Goal: Task Accomplishment & Management: Use online tool/utility

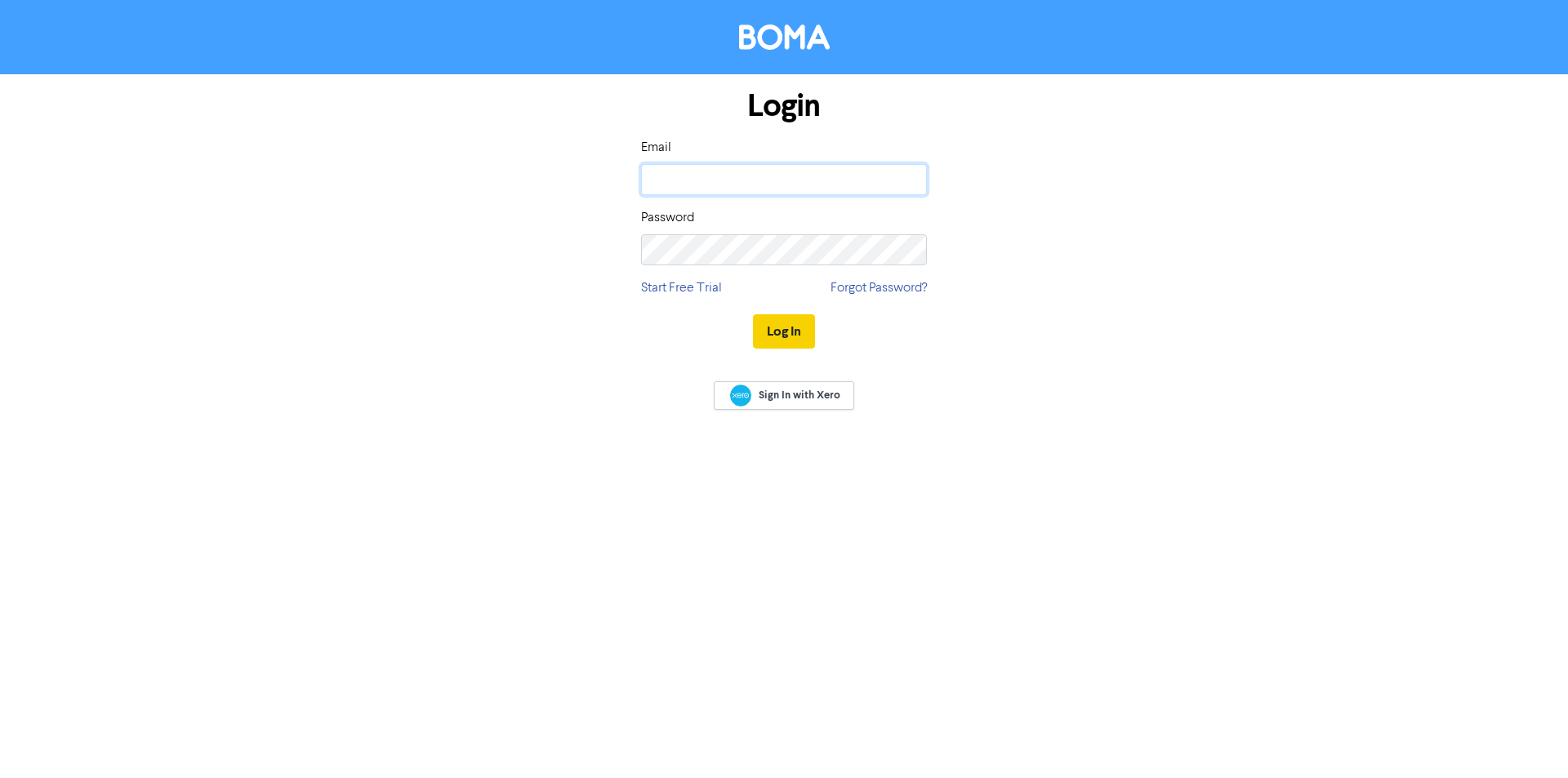
type input "[PERSON_NAME][EMAIL_ADDRESS][DOMAIN_NAME]"
click at [799, 329] on button "Log In" at bounding box center [784, 331] width 62 height 34
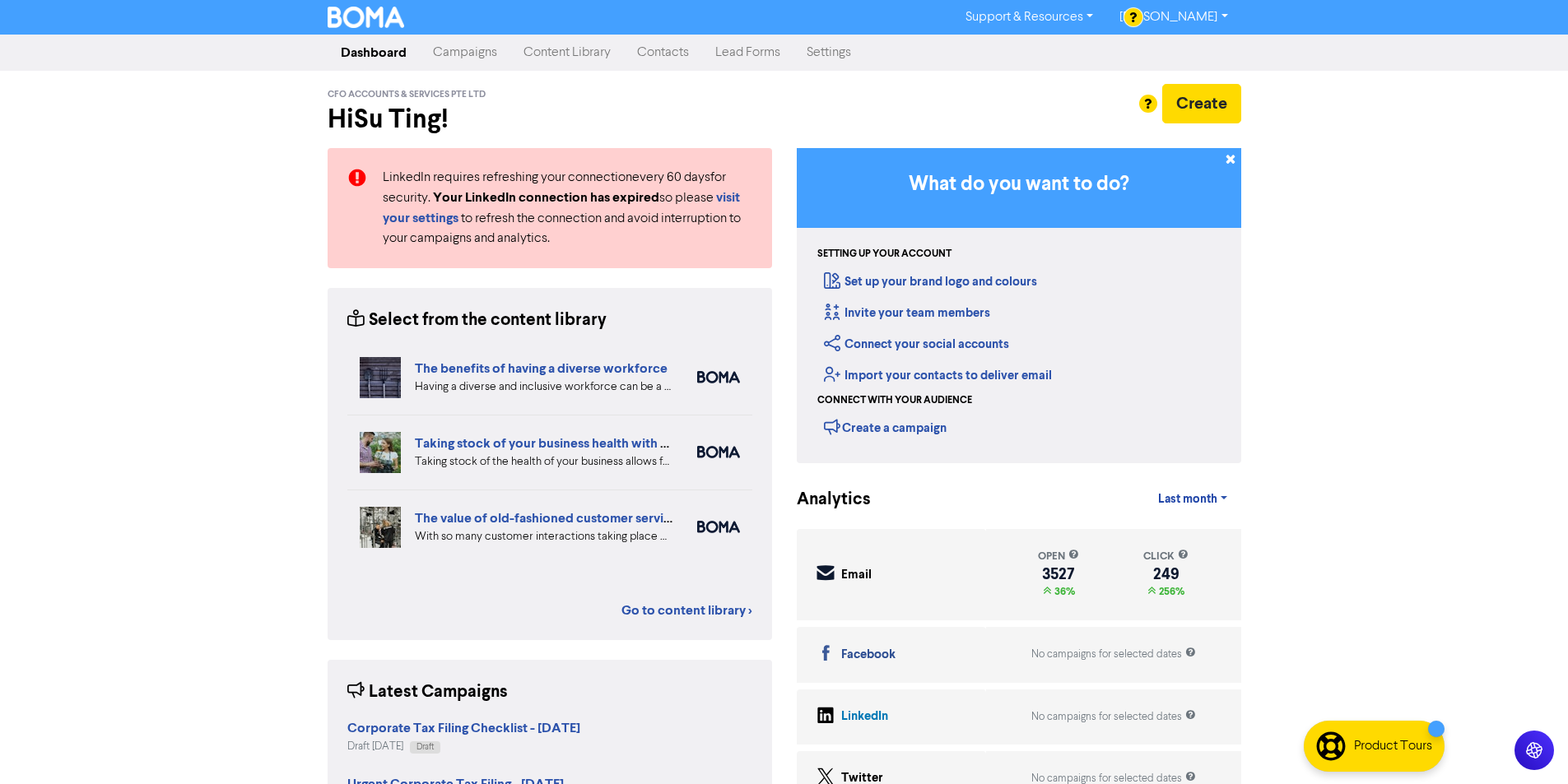
click at [462, 53] on link "Campaigns" at bounding box center [464, 52] width 90 height 33
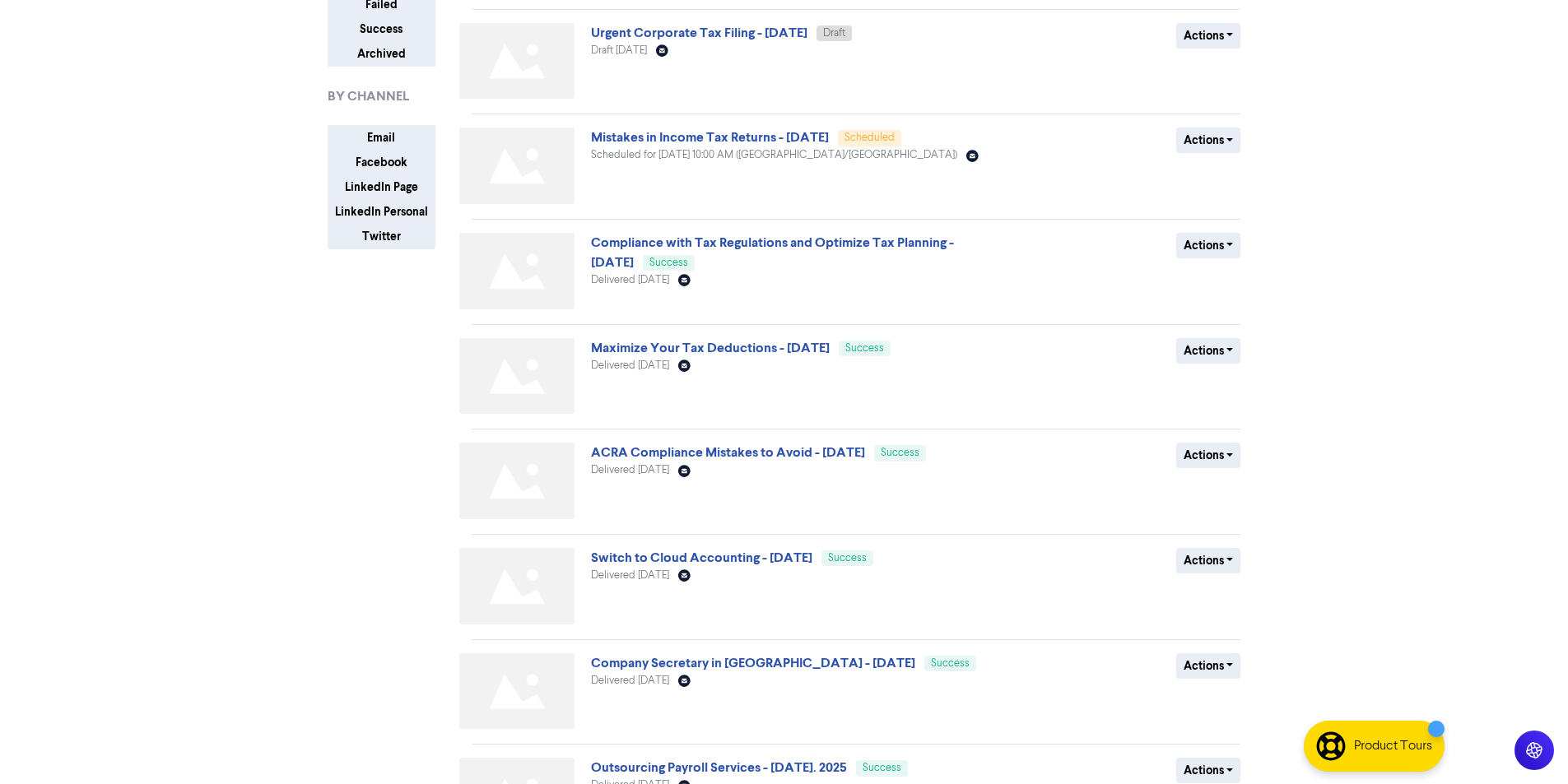
scroll to position [82, 0]
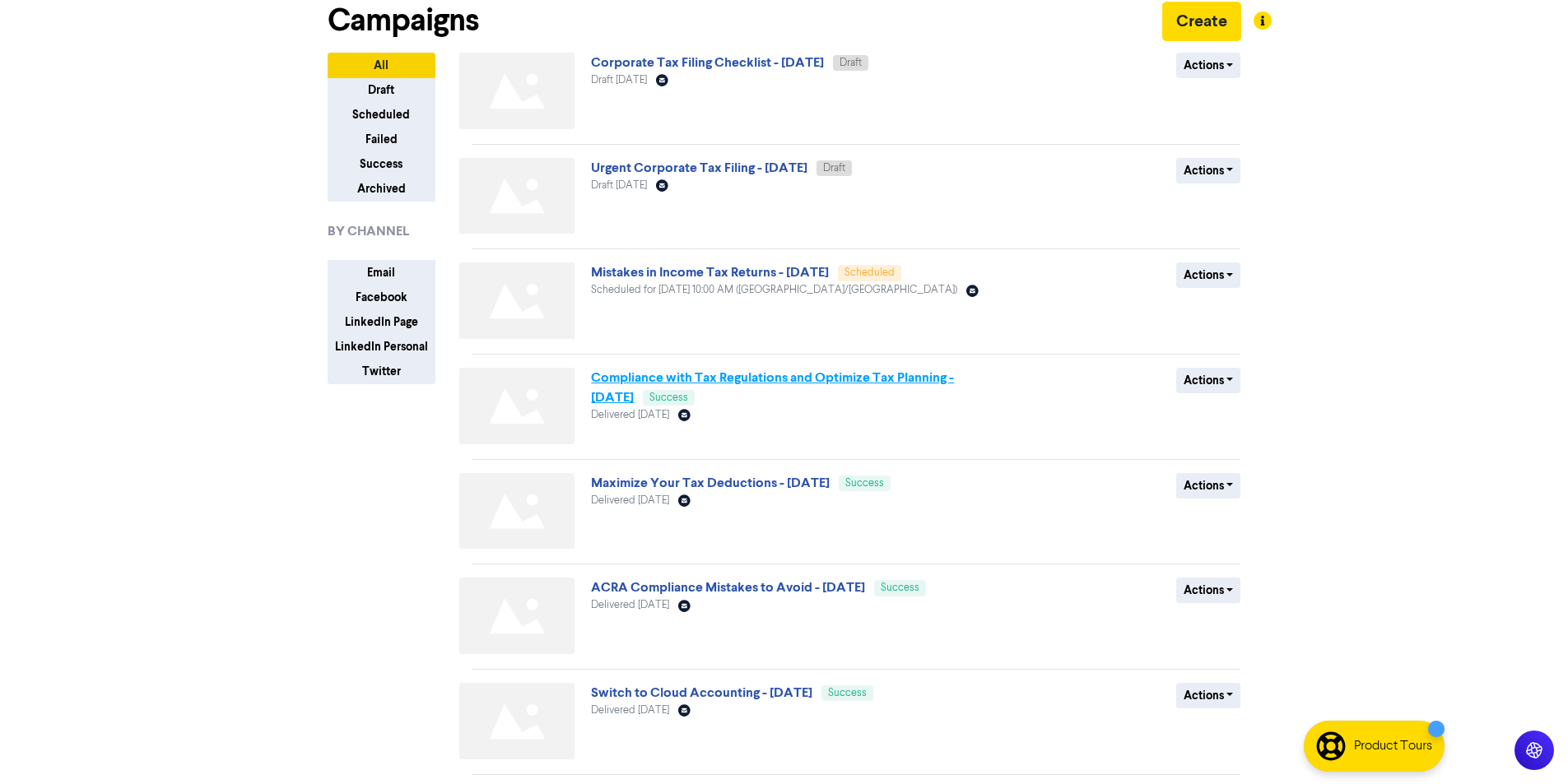
click at [773, 382] on link "Compliance with Tax Regulations and Optimize Tax Planning - [DATE]" at bounding box center [772, 387] width 363 height 36
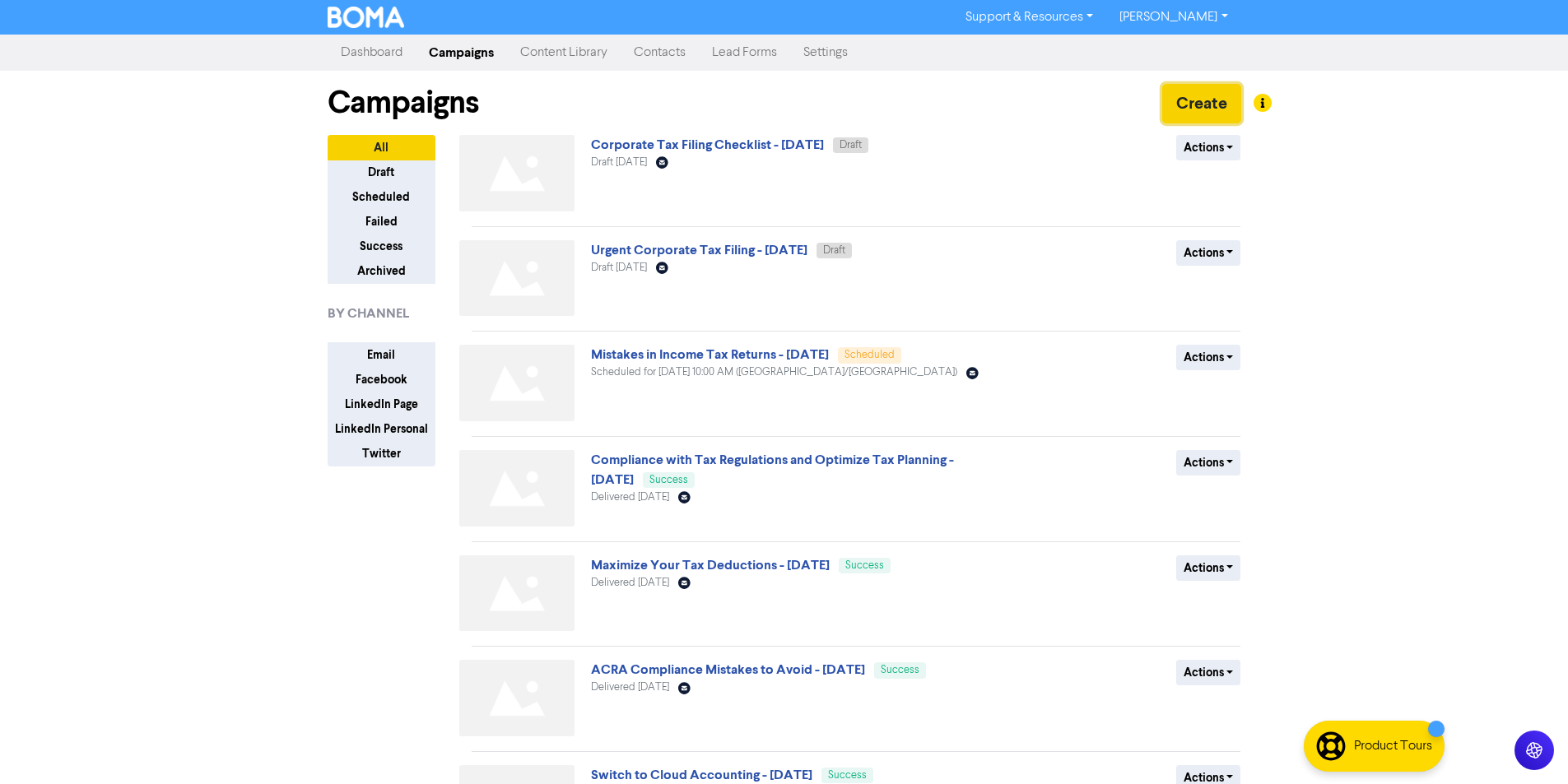
click at [1170, 93] on button "Create" at bounding box center [1201, 103] width 79 height 39
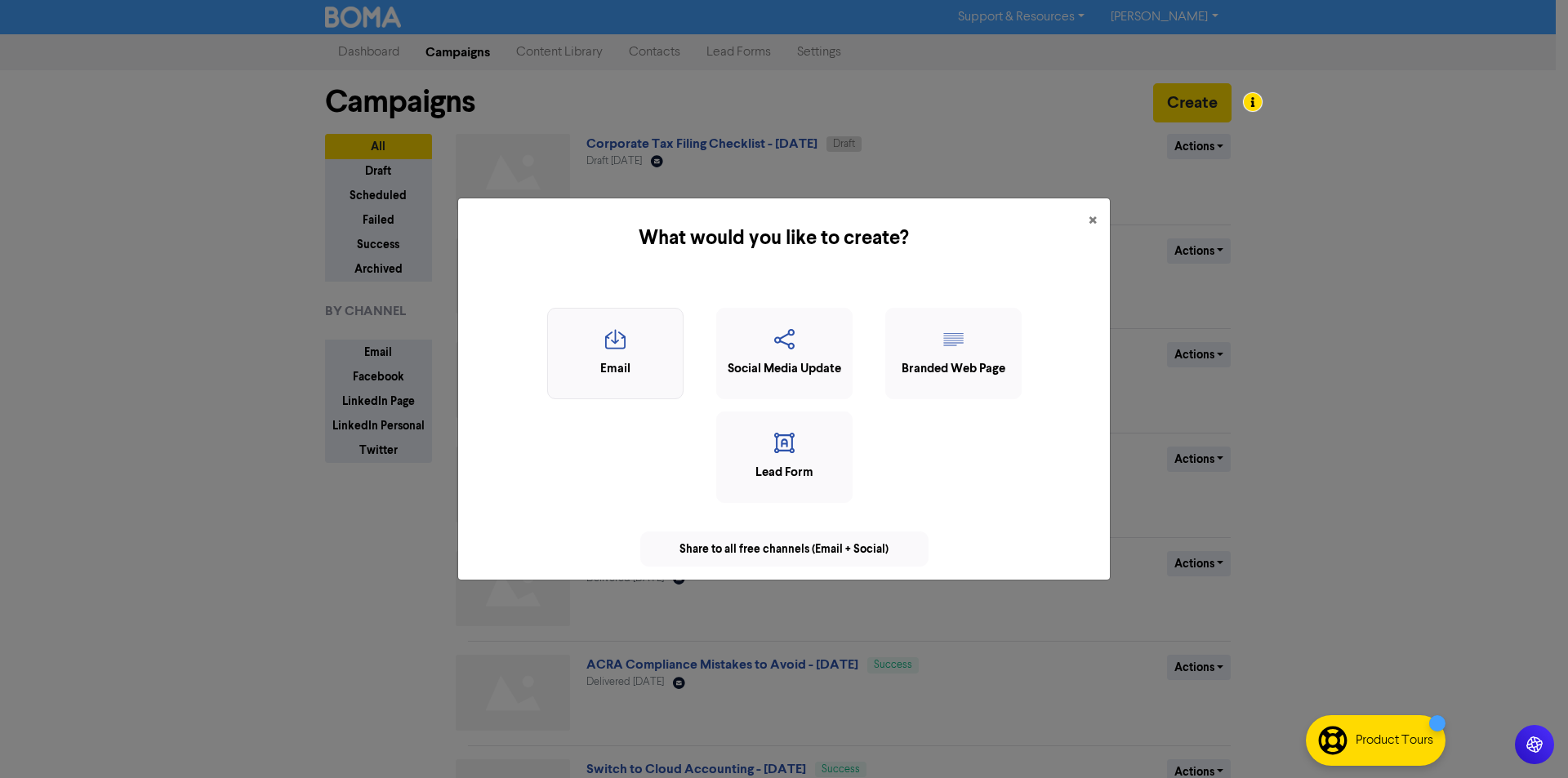
click at [647, 350] on icon "button" at bounding box center [615, 344] width 118 height 31
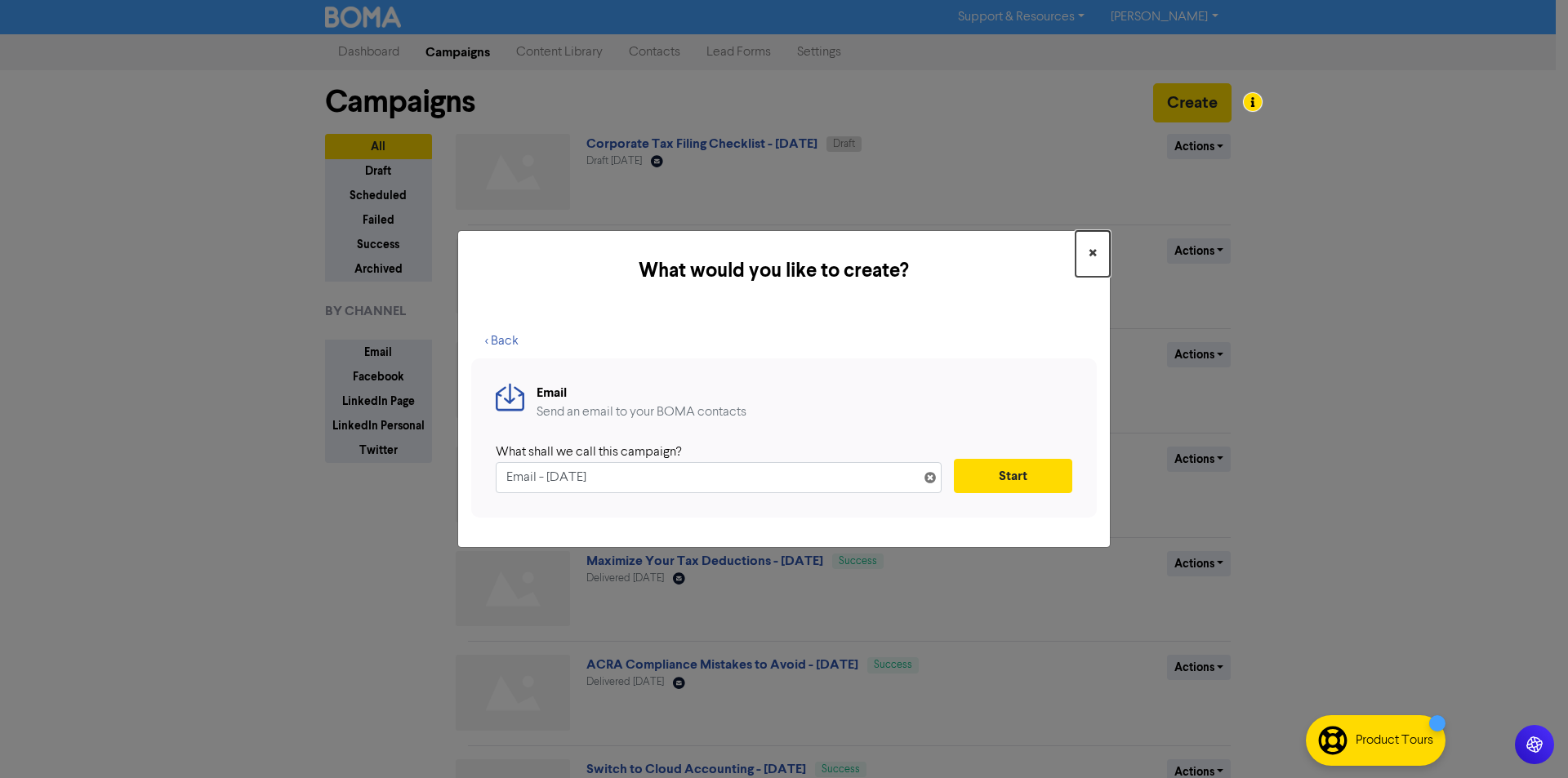
click at [1095, 242] on span "×" at bounding box center [1092, 254] width 8 height 25
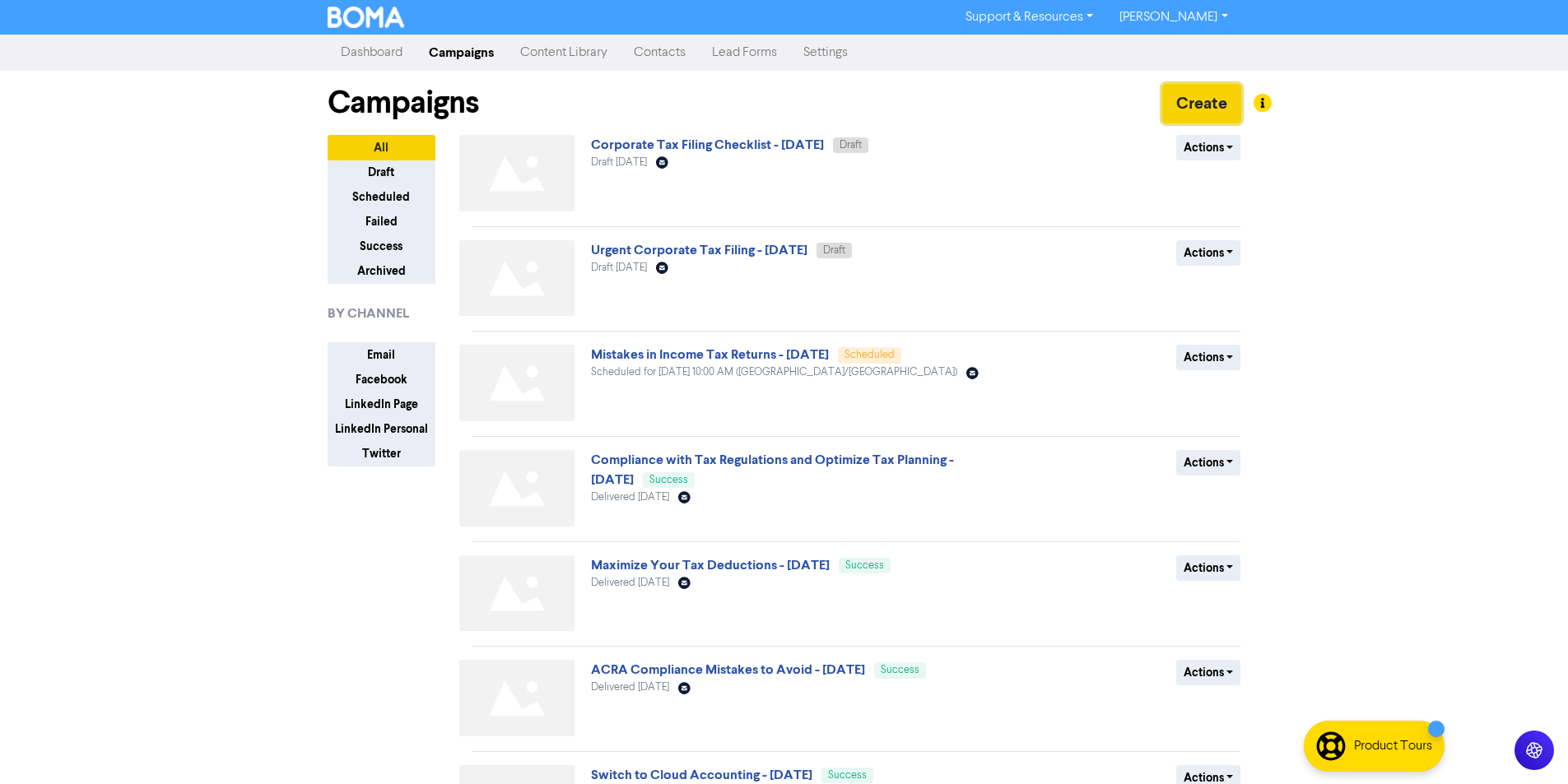
click at [1202, 97] on button "Create" at bounding box center [1201, 103] width 79 height 39
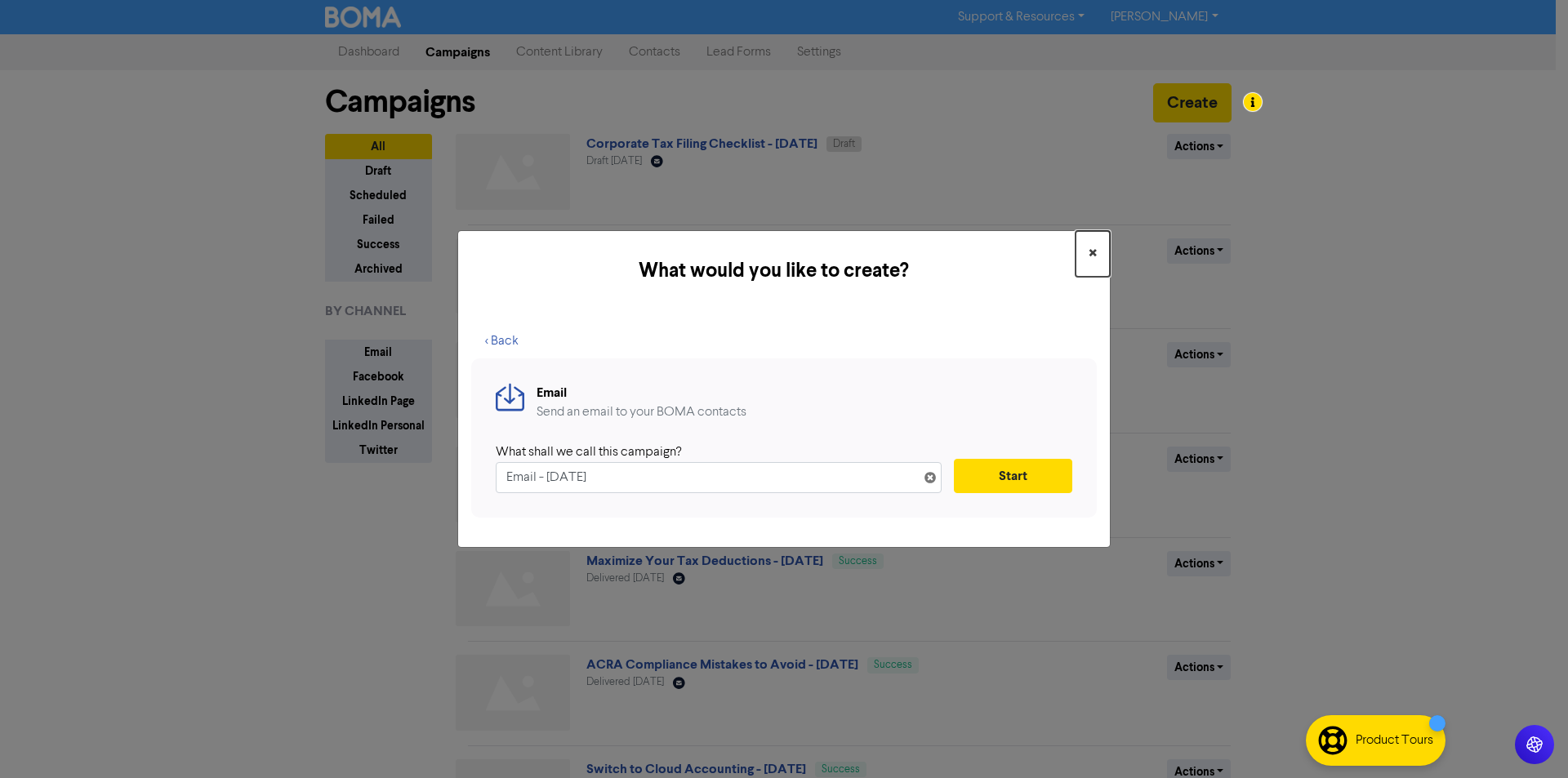
click at [1095, 251] on span "×" at bounding box center [1092, 254] width 8 height 25
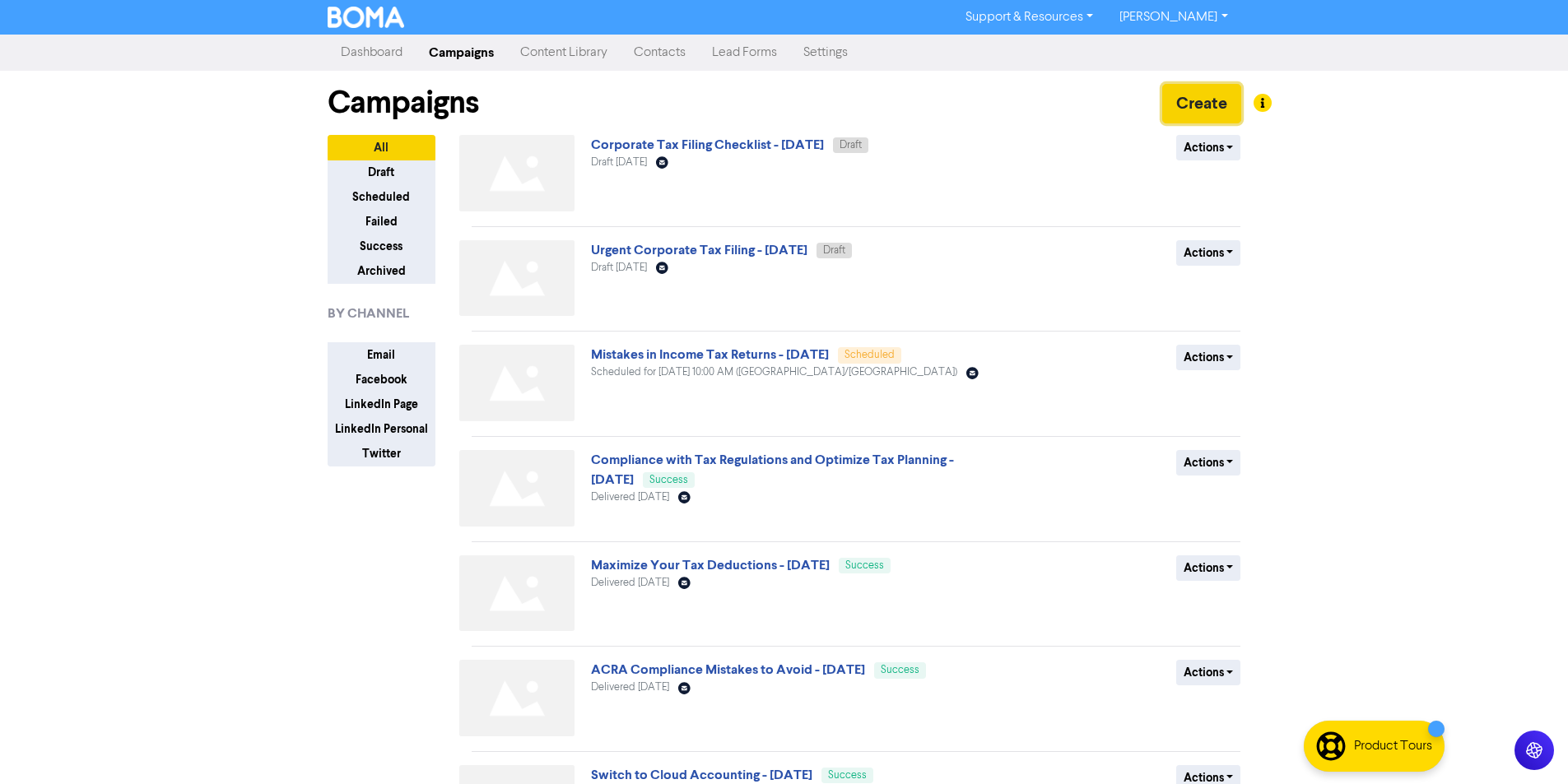
click at [1226, 111] on button "Create" at bounding box center [1201, 103] width 79 height 39
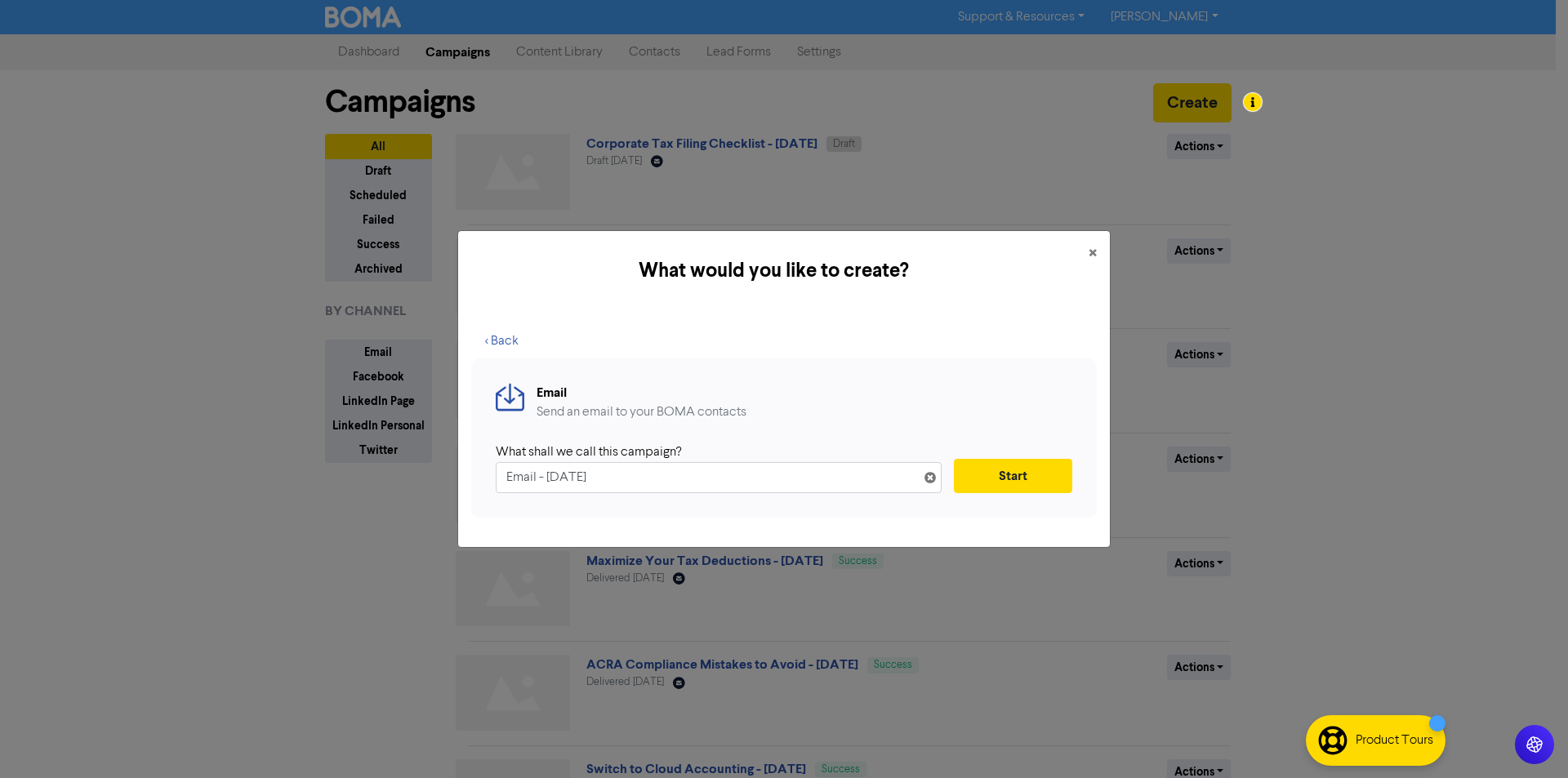
drag, startPoint x: 546, startPoint y: 463, endPoint x: 466, endPoint y: 455, distance: 80.4
click at [466, 455] on div "< Back Email Send an email to your BOMA contacts What shall we call this campai…" at bounding box center [784, 429] width 652 height 236
click at [640, 477] on input "Email - [DATE]" at bounding box center [718, 478] width 446 height 31
drag, startPoint x: 514, startPoint y: 473, endPoint x: 491, endPoint y: 472, distance: 23.0
click at [491, 472] on div "Email Send an email to your BOMA contacts What shall we call this campaign? Ema…" at bounding box center [784, 437] width 626 height 159
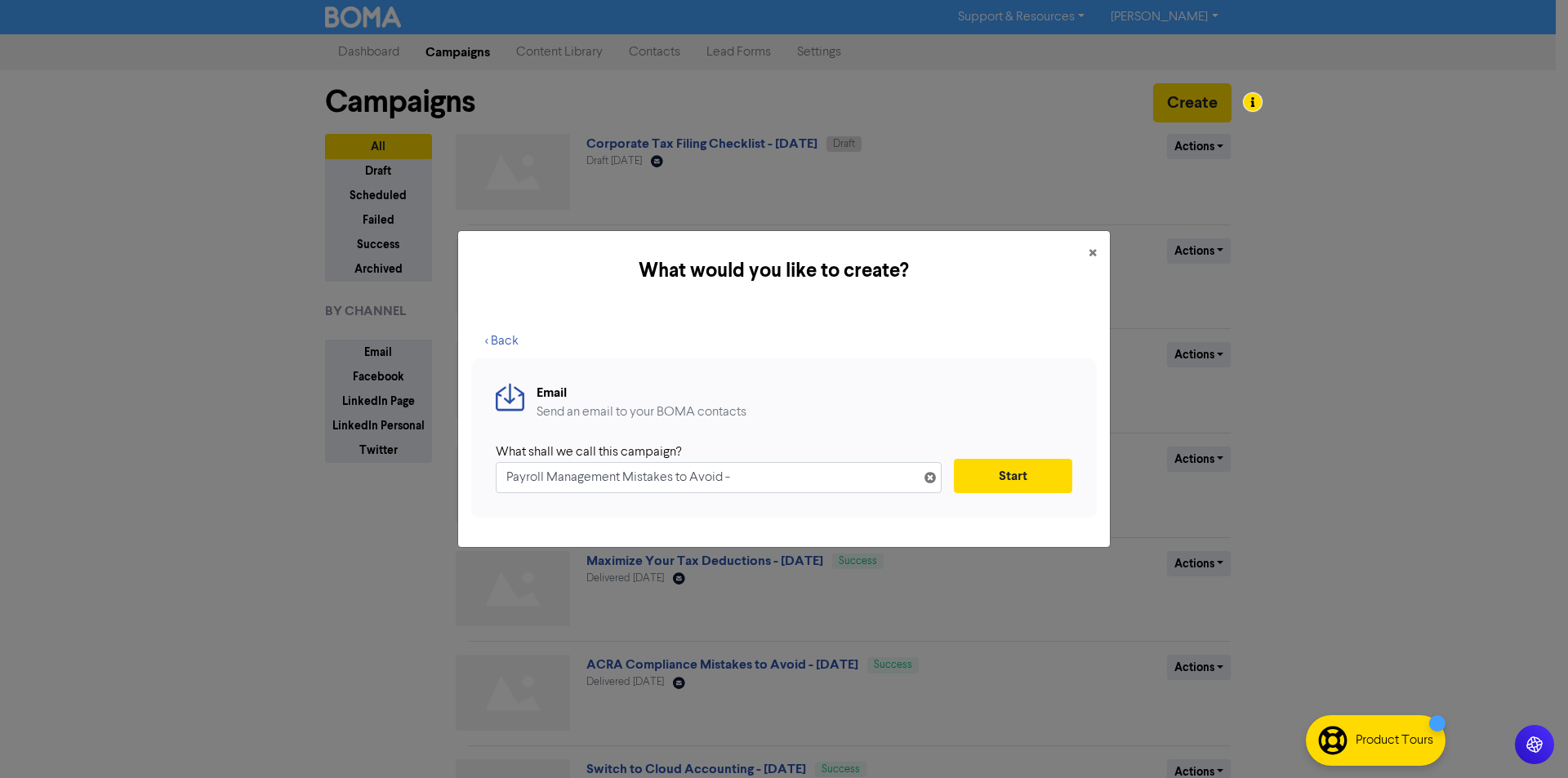
type input "Payroll Management Mistakes to Avoid -"
drag, startPoint x: 989, startPoint y: 266, endPoint x: 1008, endPoint y: 350, distance: 86.1
click at [1008, 361] on div "What would you like to create? × < Back Email Send an email to your BOMA contac…" at bounding box center [784, 389] width 654 height 317
click at [1096, 251] on span "×" at bounding box center [1092, 254] width 8 height 25
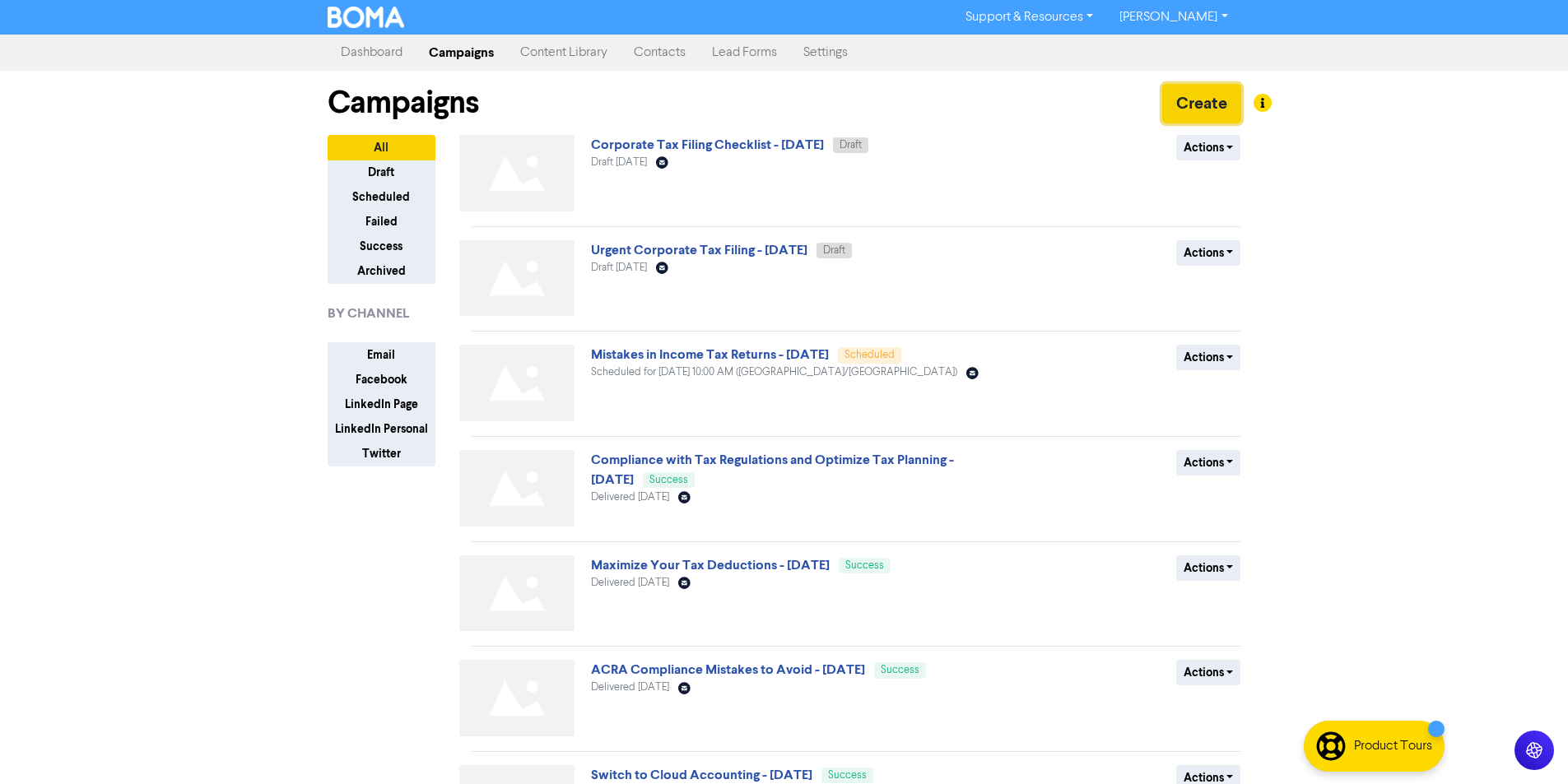
click at [1190, 116] on button "Create" at bounding box center [1201, 103] width 79 height 39
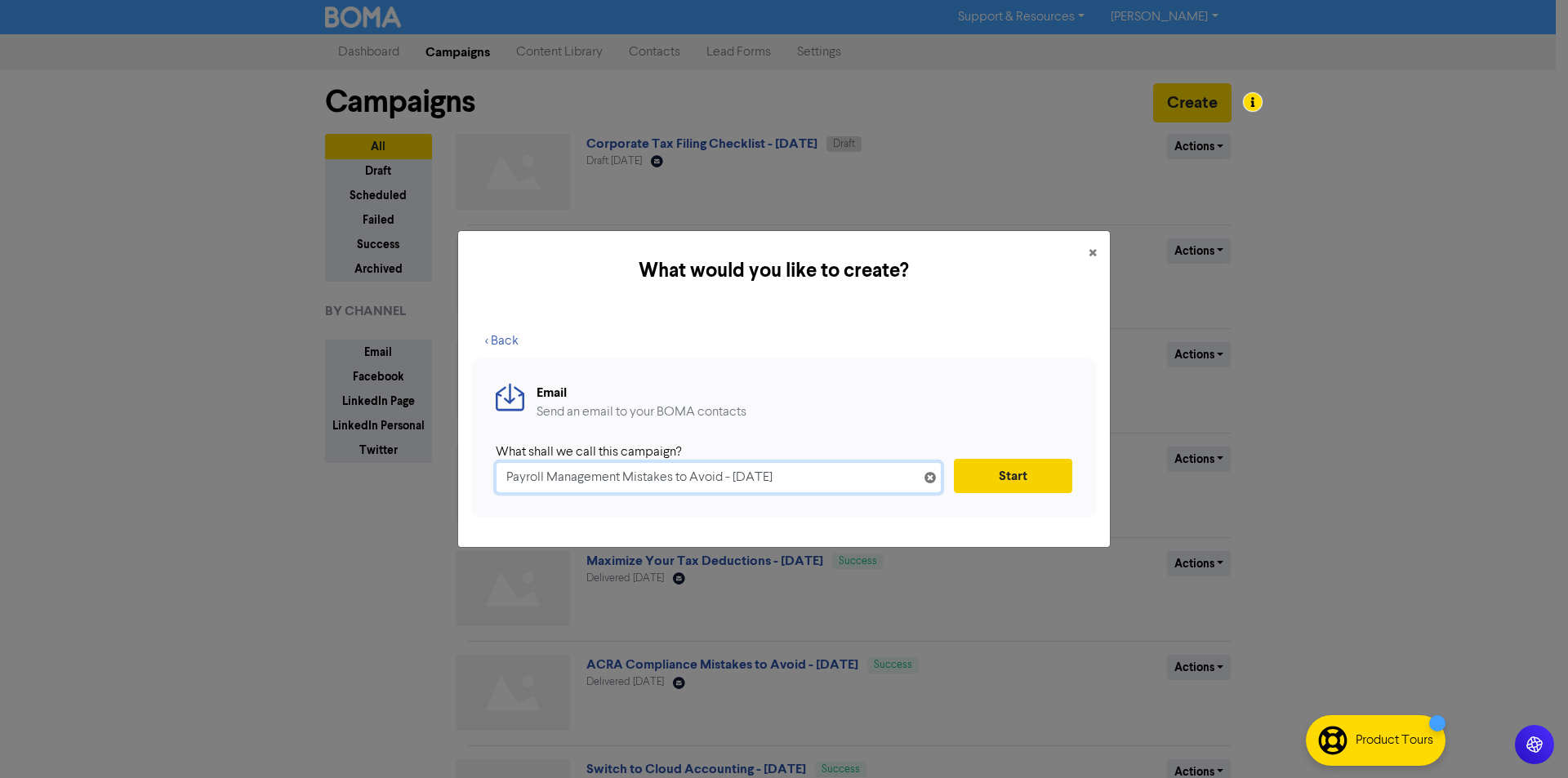
type input "Payroll Management Mistakes to Avoid - [DATE]"
click at [1040, 481] on button "Start" at bounding box center [1013, 475] width 118 height 34
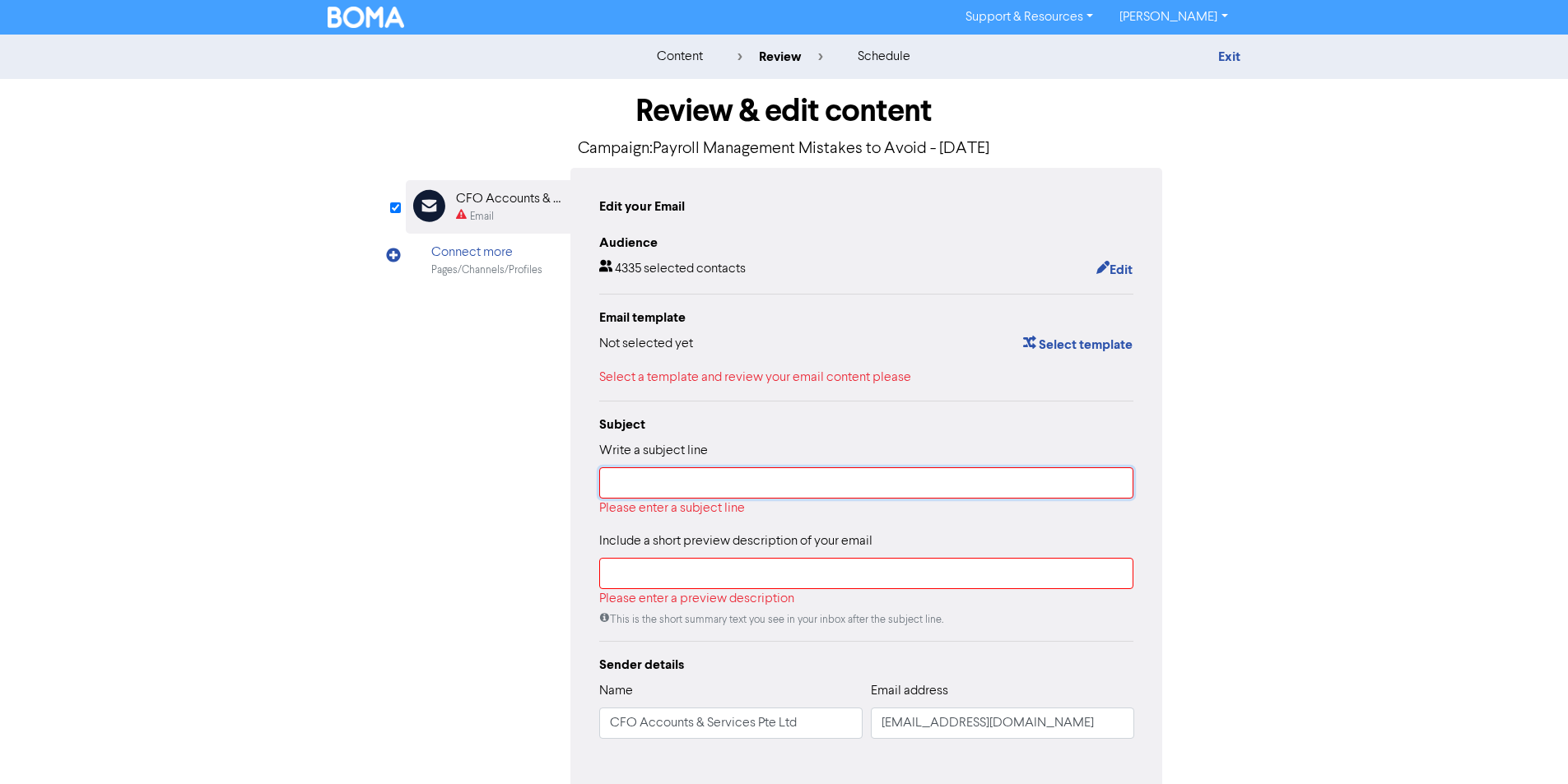
click at [902, 489] on input "text" at bounding box center [866, 483] width 535 height 32
click at [652, 493] on input "text" at bounding box center [866, 483] width 535 height 32
paste input "⏰ Payroll Audit Coming? Fix It Before IRAS Finds You"
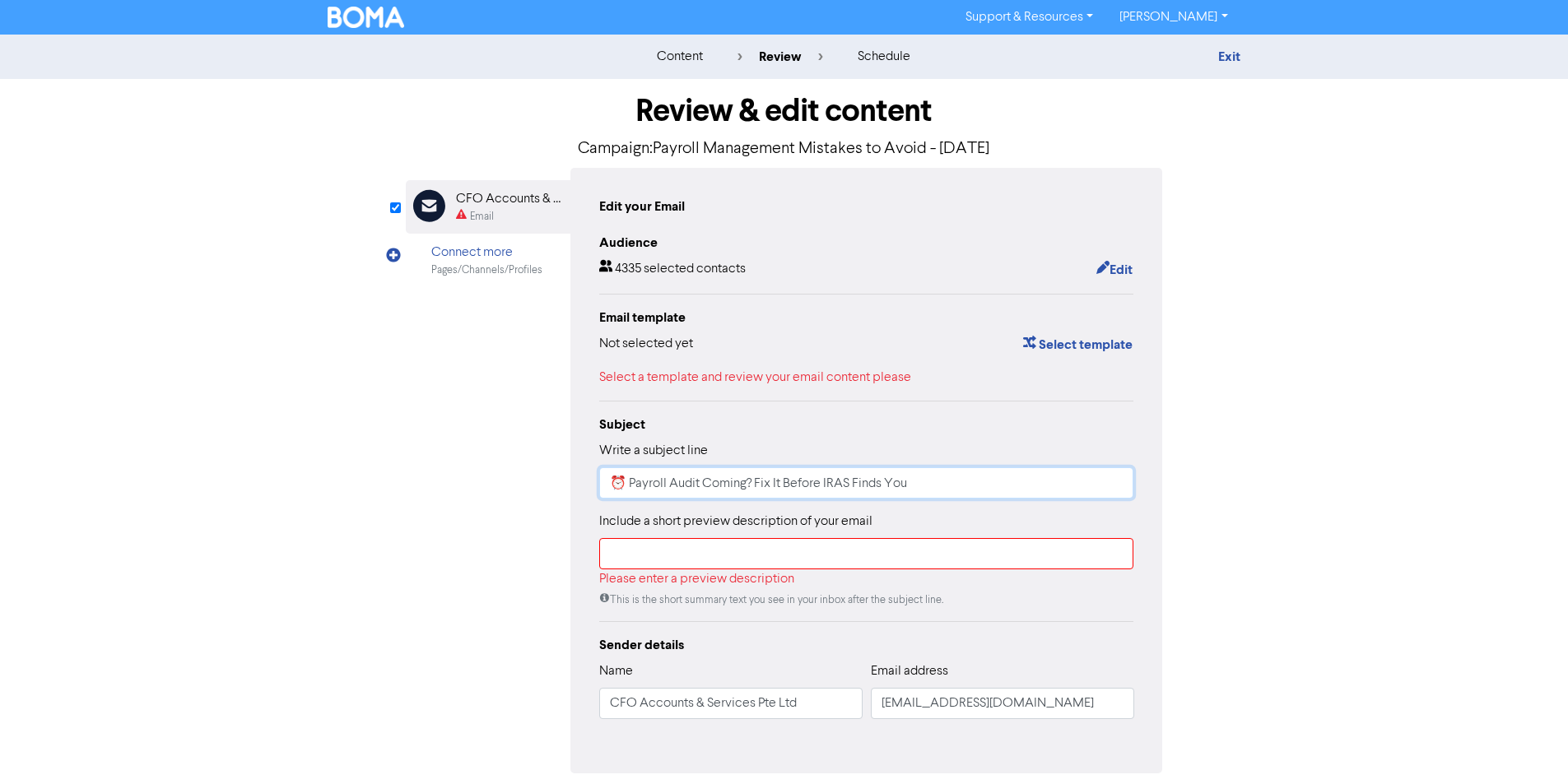
type input "⏰ Payroll Audit Coming? Fix It Before IRAS Finds You"
click at [690, 565] on input "text" at bounding box center [866, 553] width 535 height 32
paste input "You’ve got limited time to catch payroll errors before IRAS does. CFO Group can…"
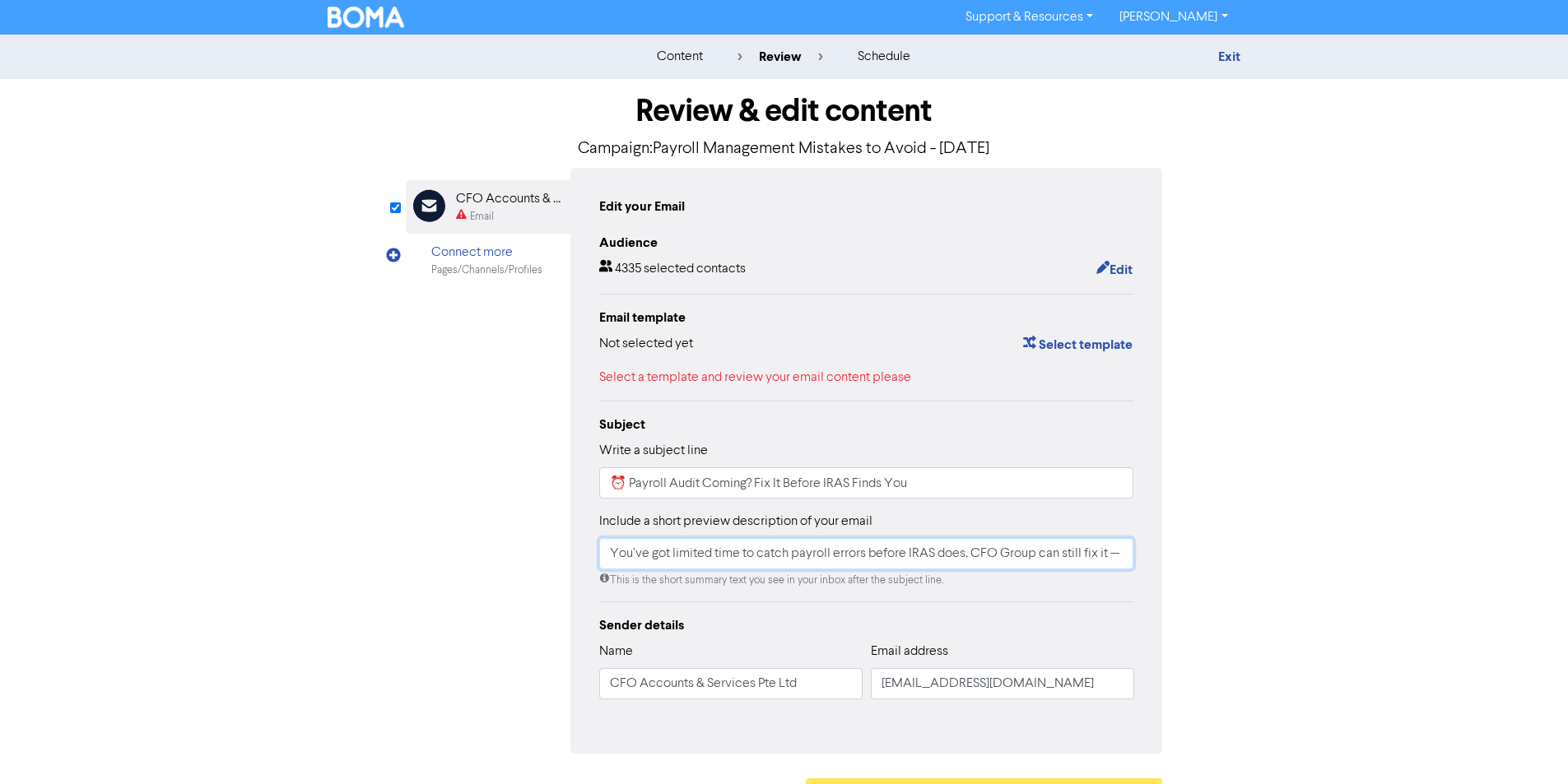
type input "You’ve got limited time to catch payroll errors before IRAS does. CFO Group can…"
click at [918, 548] on input "You’ve got limited time to catch payroll errors before IRAS does. CFO Group can…" at bounding box center [866, 553] width 535 height 32
click at [1100, 630] on div "Sender details" at bounding box center [866, 625] width 535 height 20
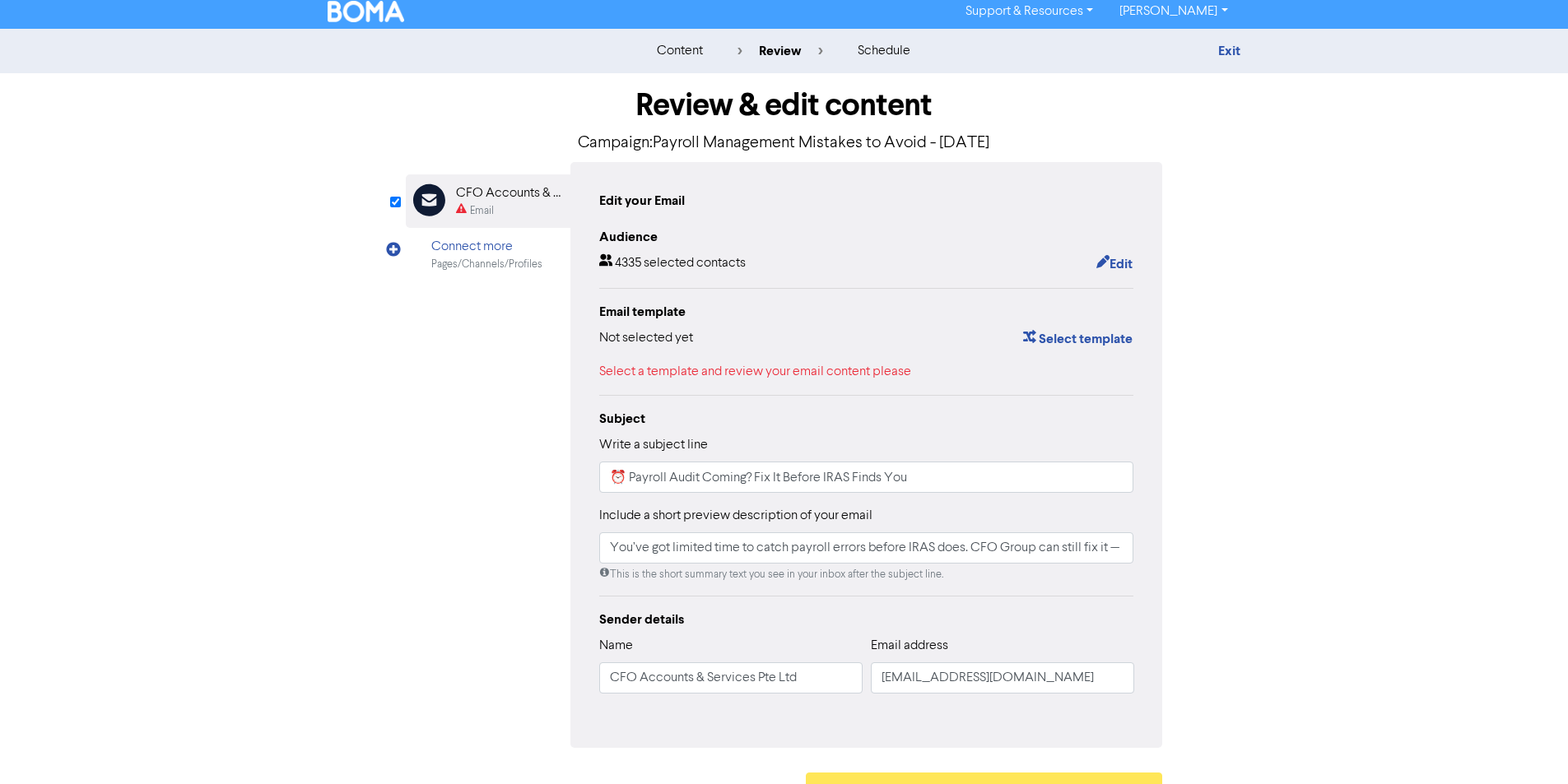
scroll to position [46, 0]
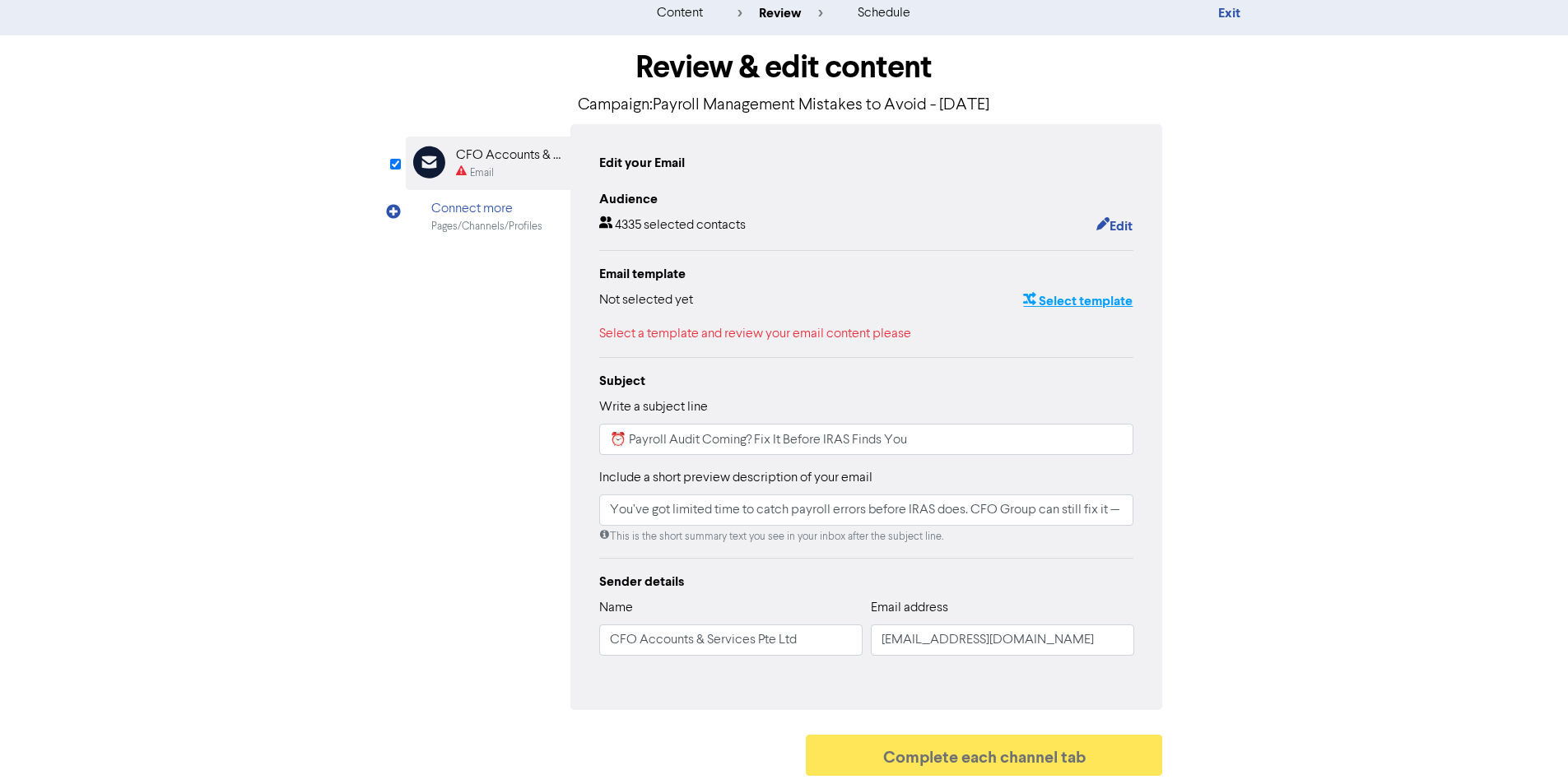
click at [1100, 297] on button "Select template" at bounding box center [1078, 300] width 111 height 21
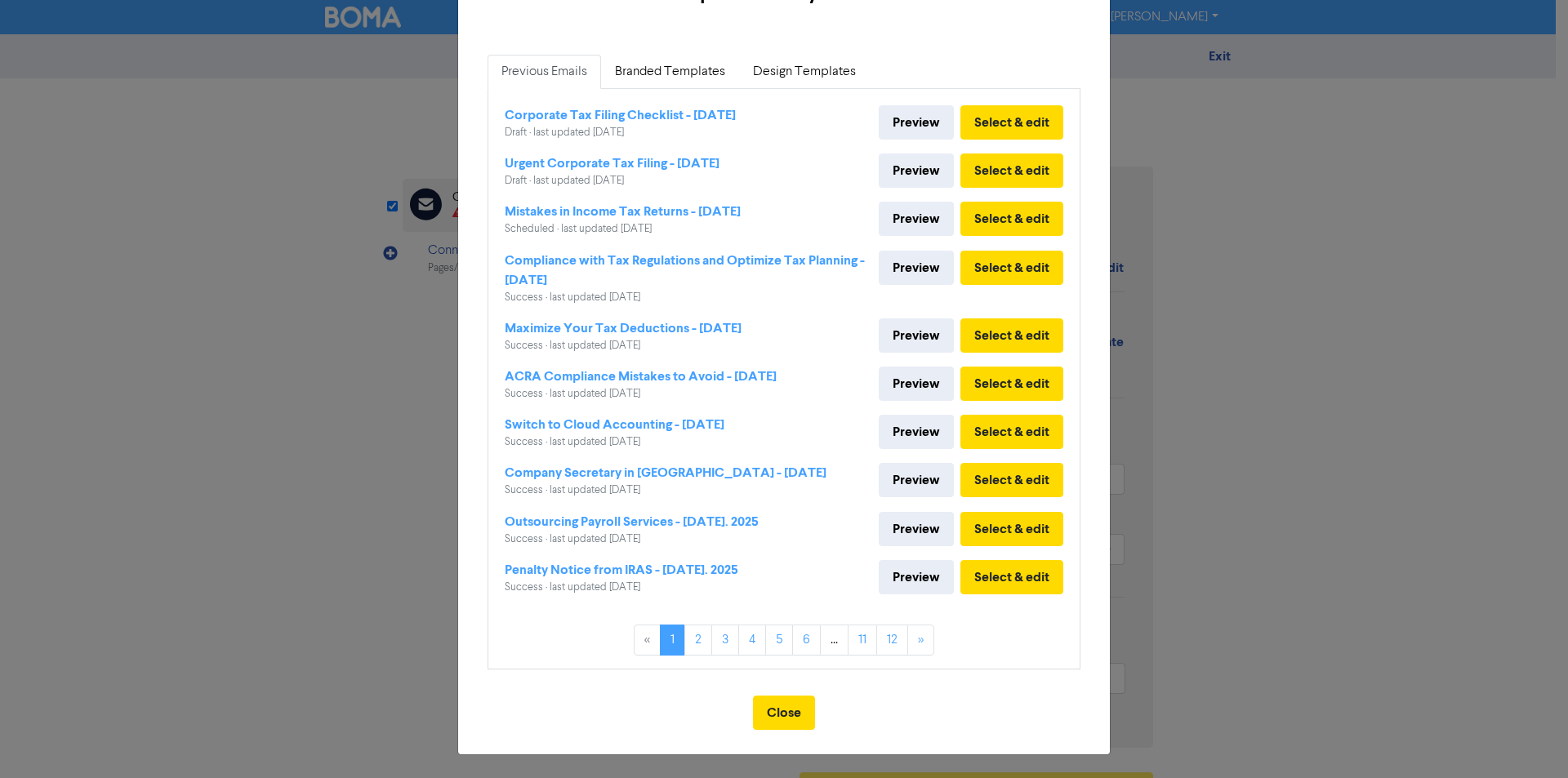
scroll to position [0, 0]
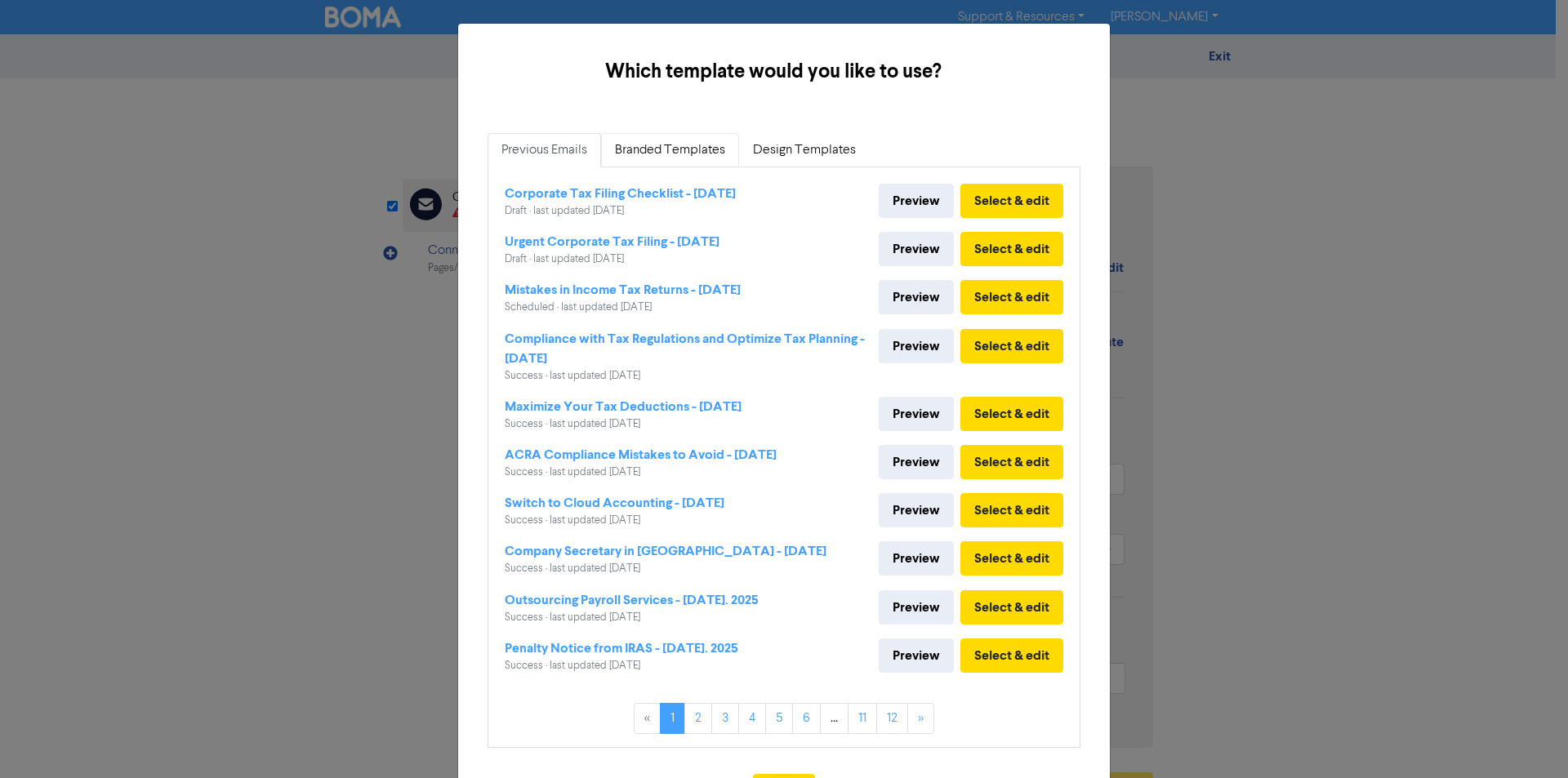
click at [690, 148] on link "Branded Templates" at bounding box center [669, 150] width 138 height 34
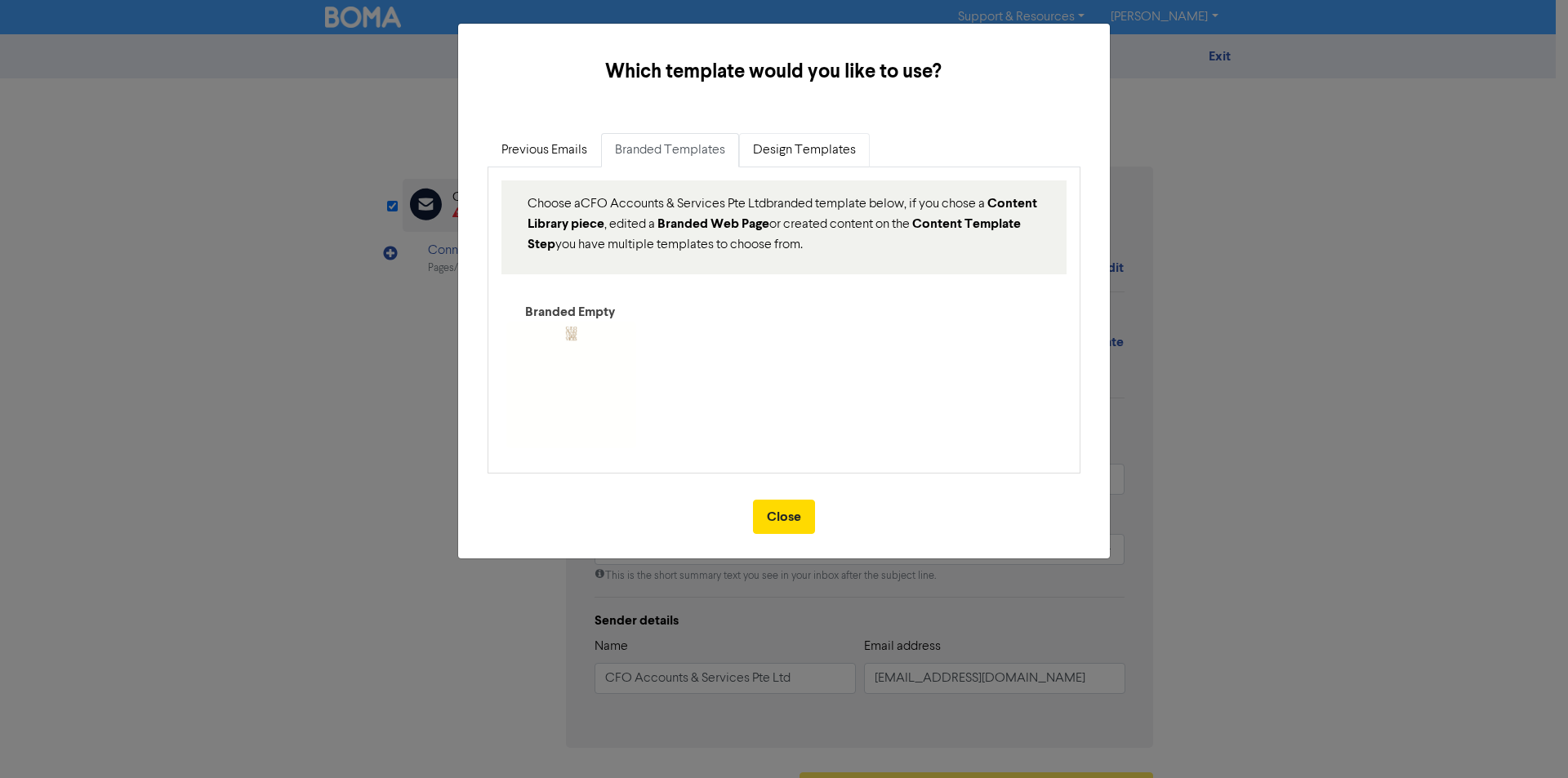
click at [825, 138] on link "Design Templates" at bounding box center [805, 150] width 131 height 34
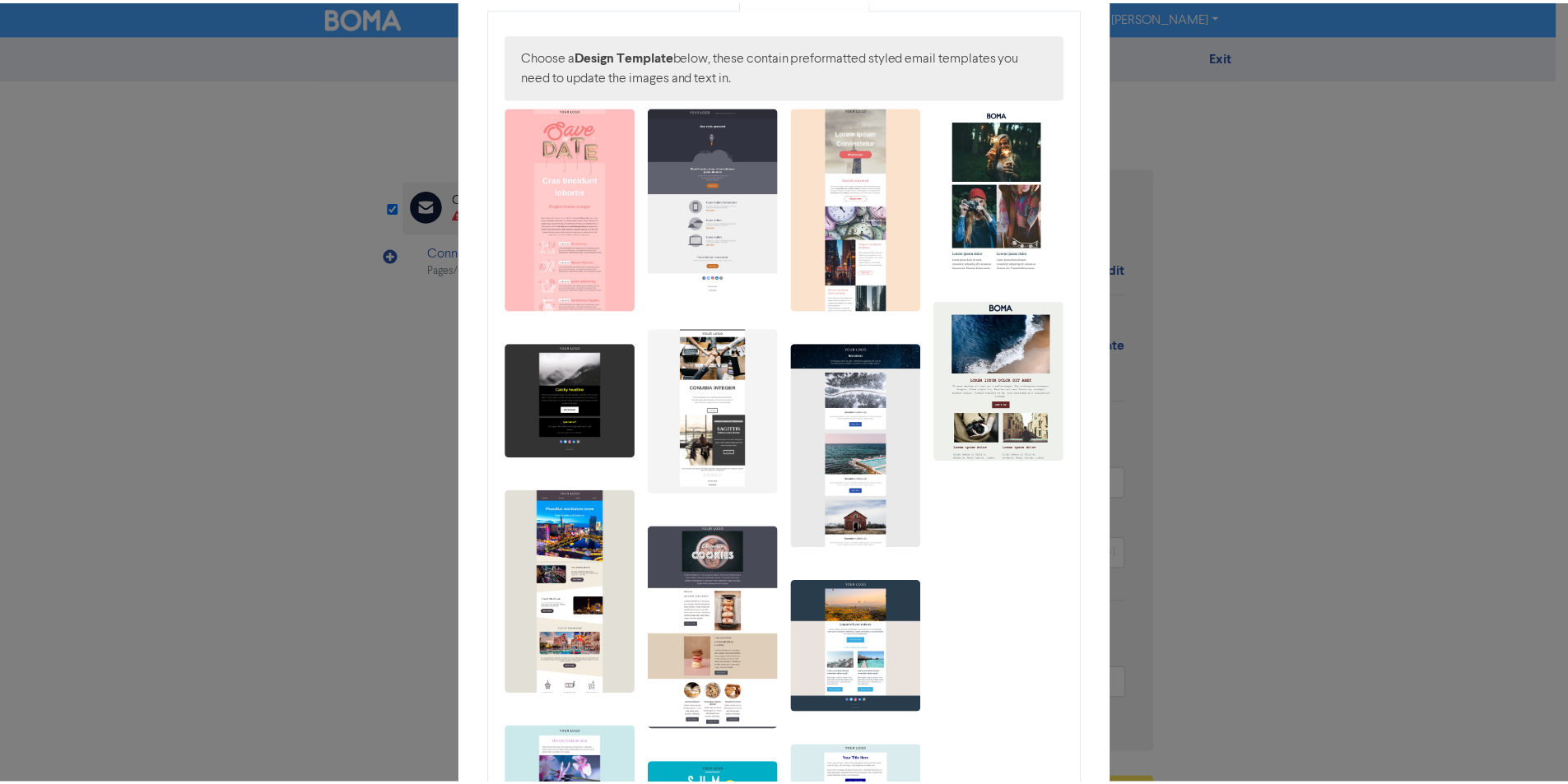
scroll to position [50, 0]
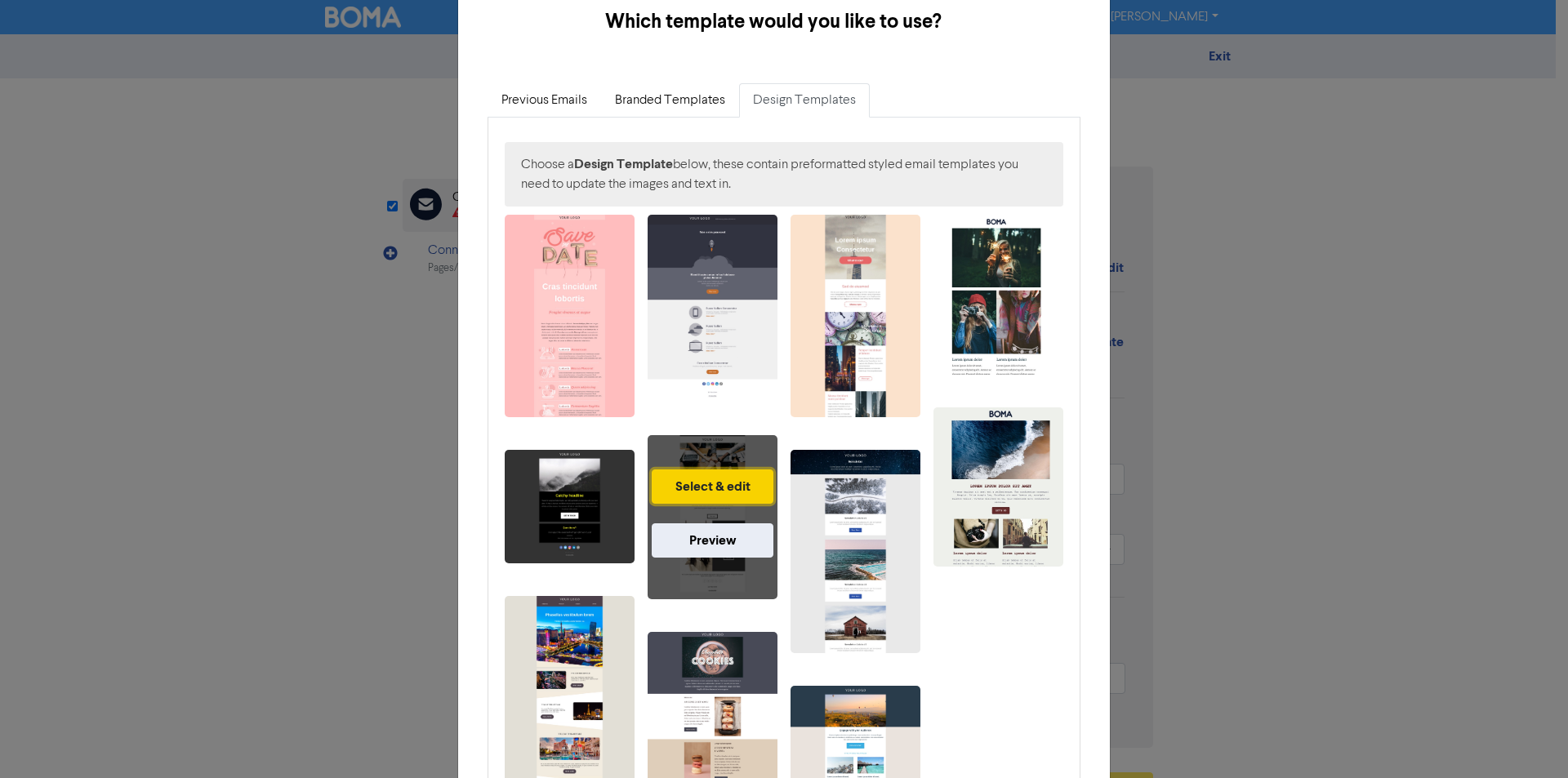
click at [728, 487] on button "Select & edit" at bounding box center [713, 486] width 122 height 34
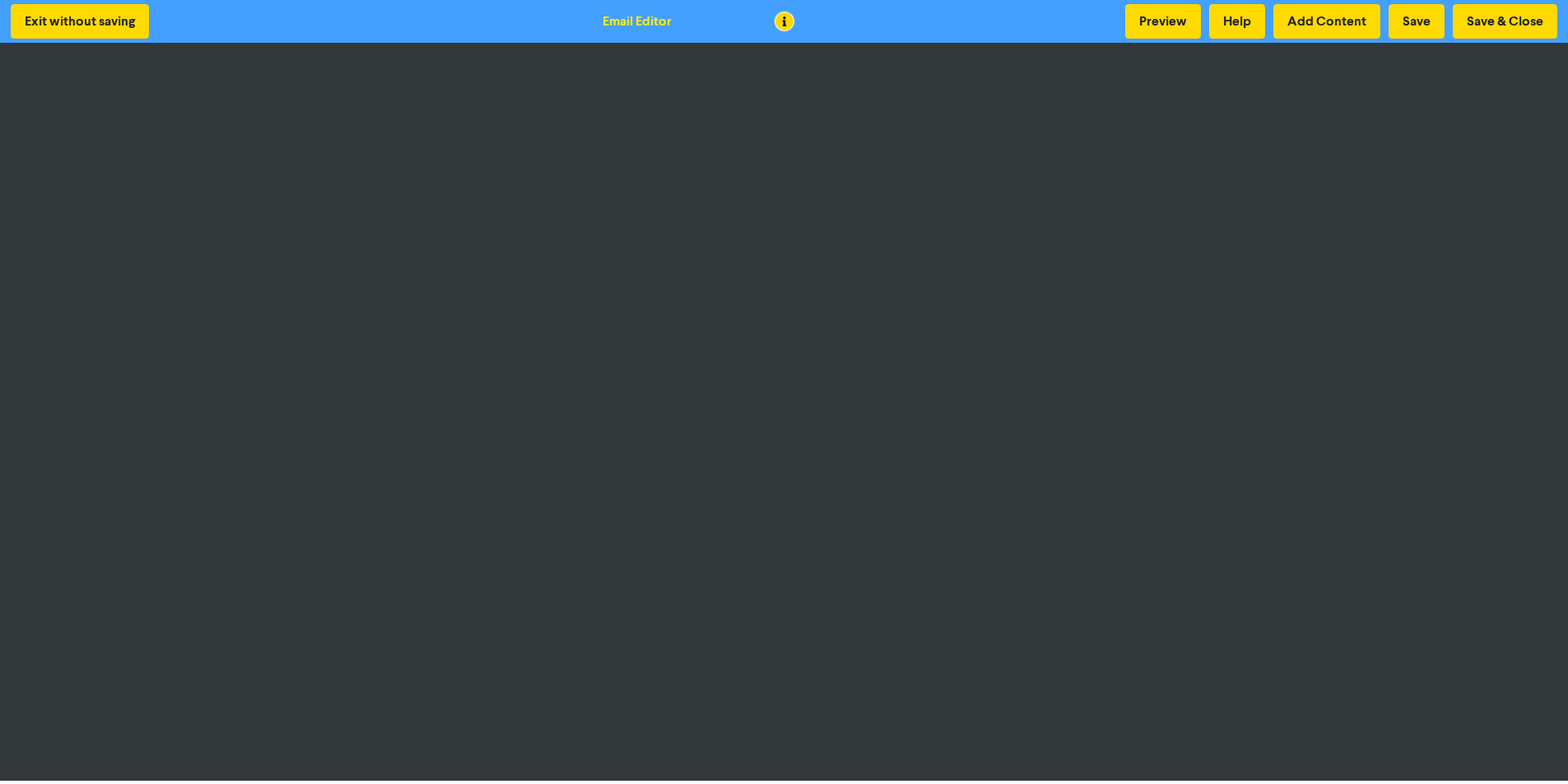
scroll to position [2, 0]
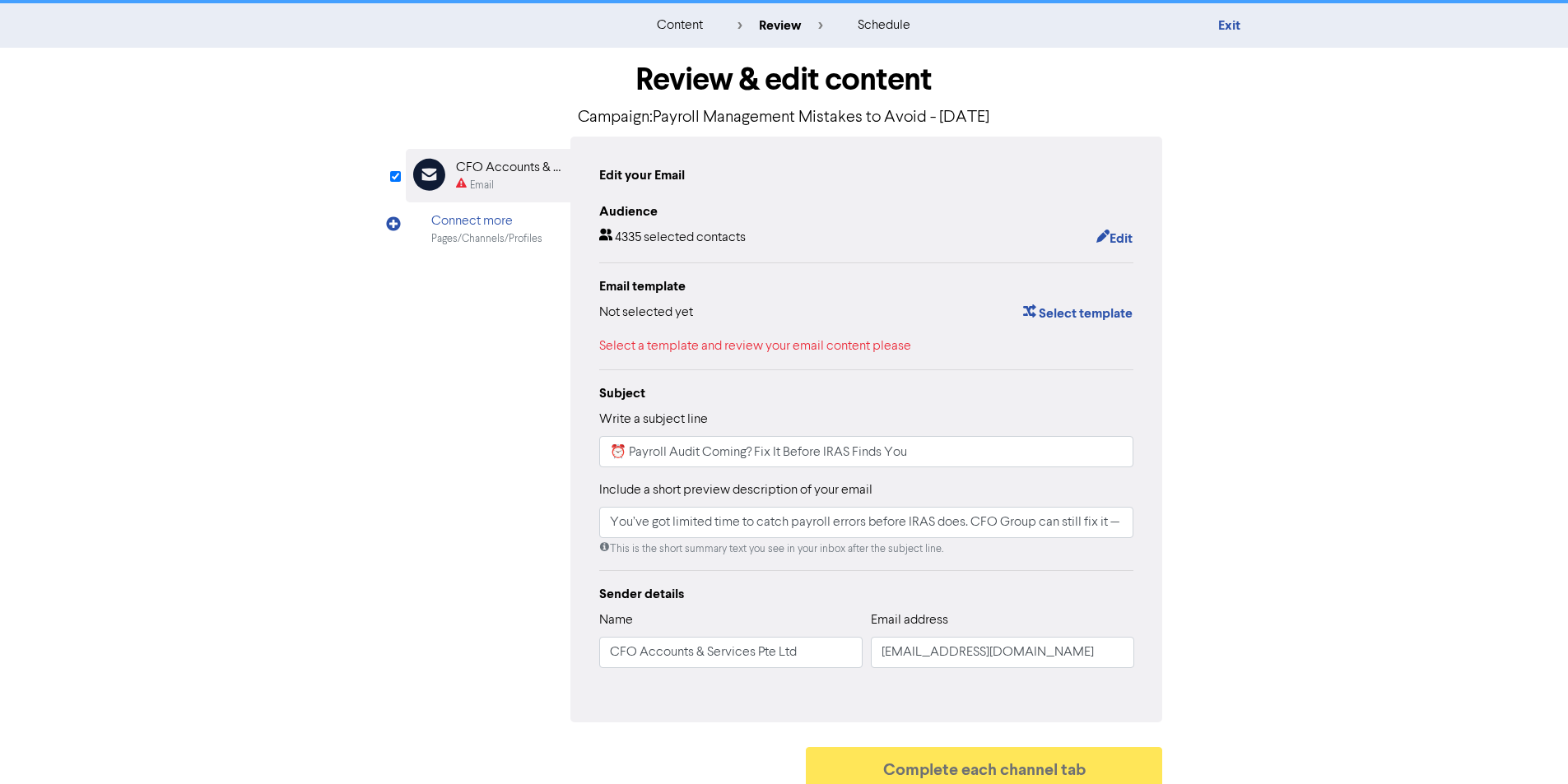
scroll to position [46, 0]
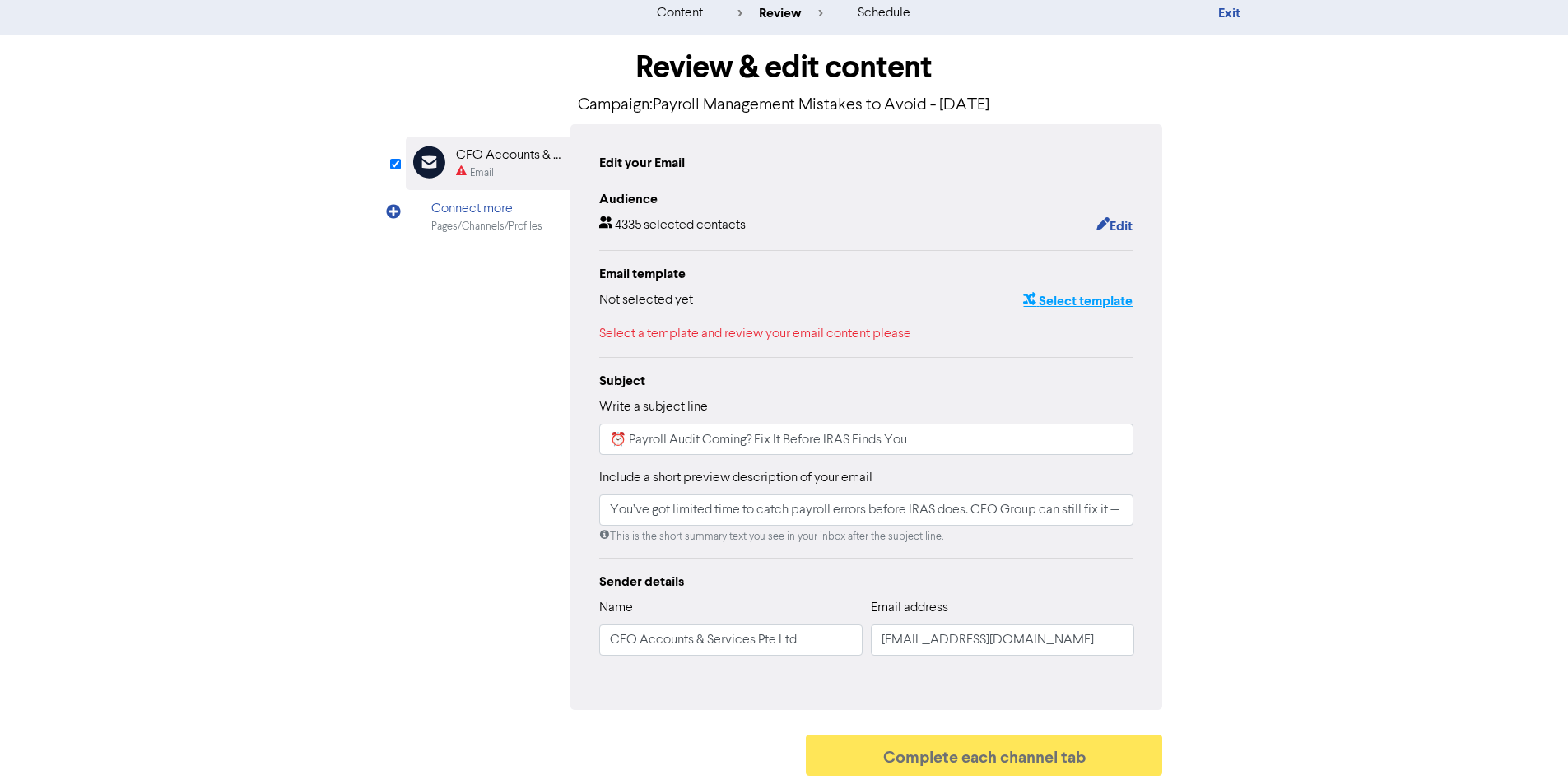
click at [1111, 298] on button "Select template" at bounding box center [1078, 300] width 111 height 21
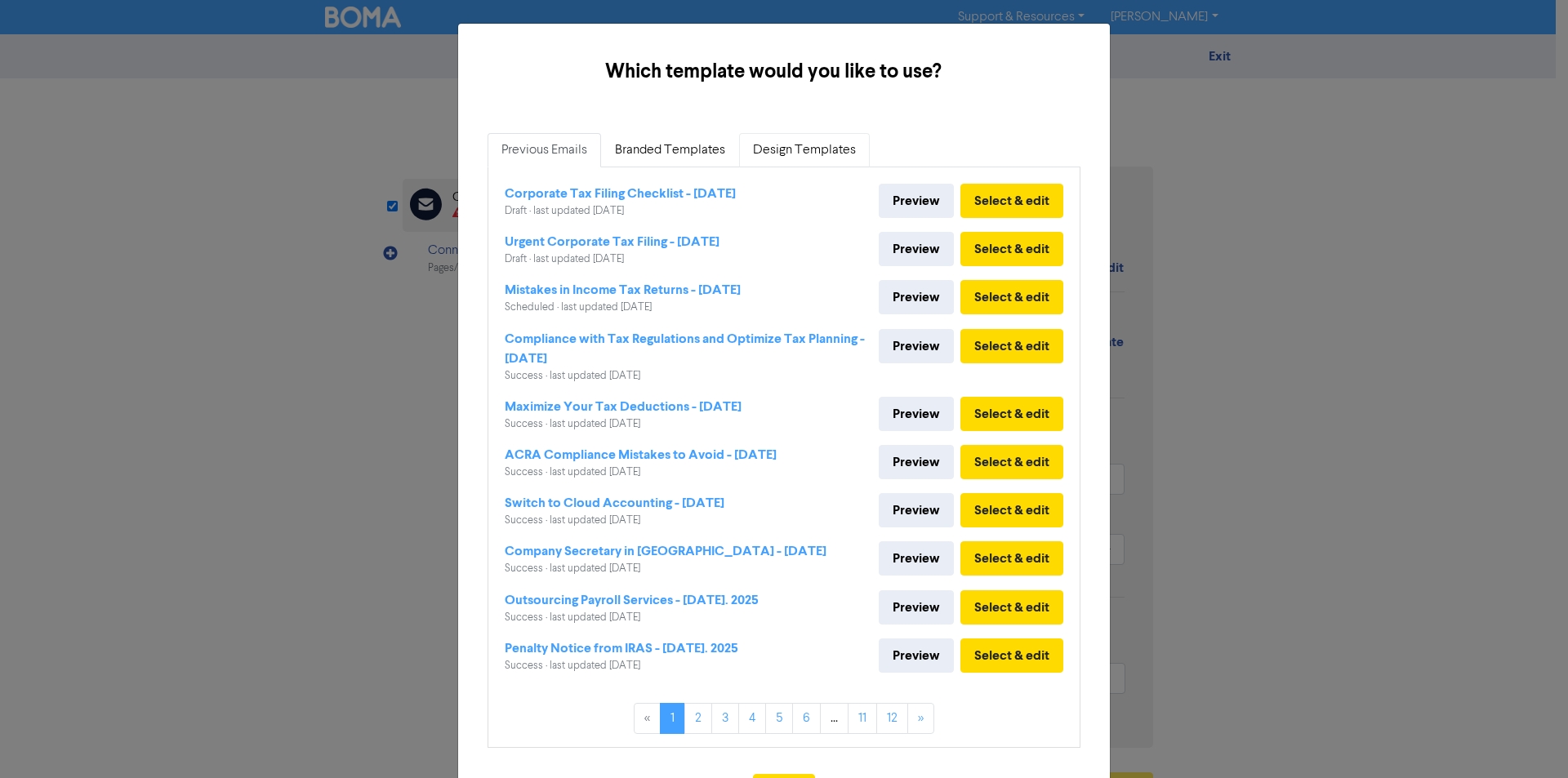
click at [756, 151] on link "Design Templates" at bounding box center [805, 150] width 131 height 34
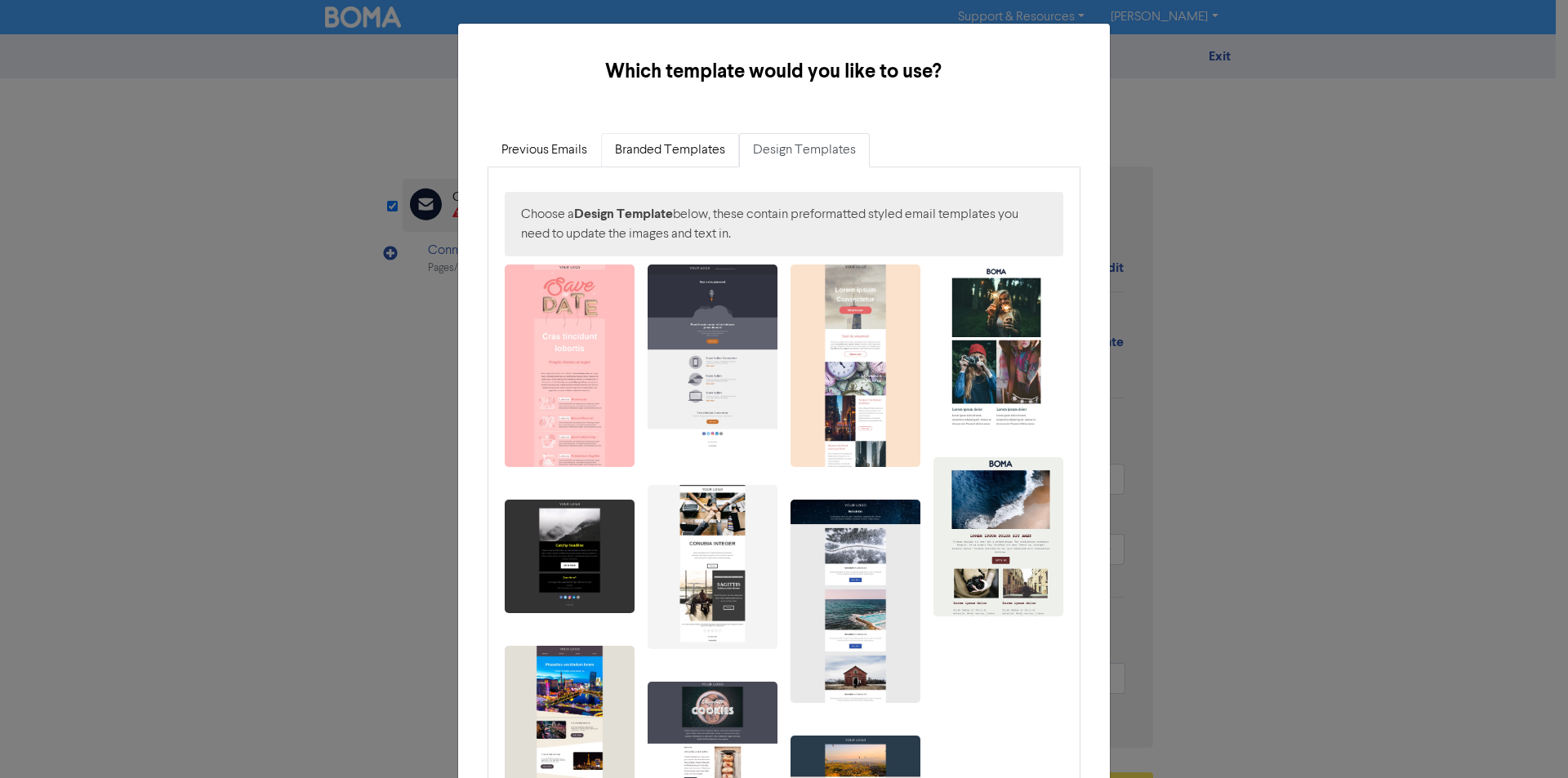
click at [672, 152] on link "Branded Templates" at bounding box center [669, 150] width 138 height 34
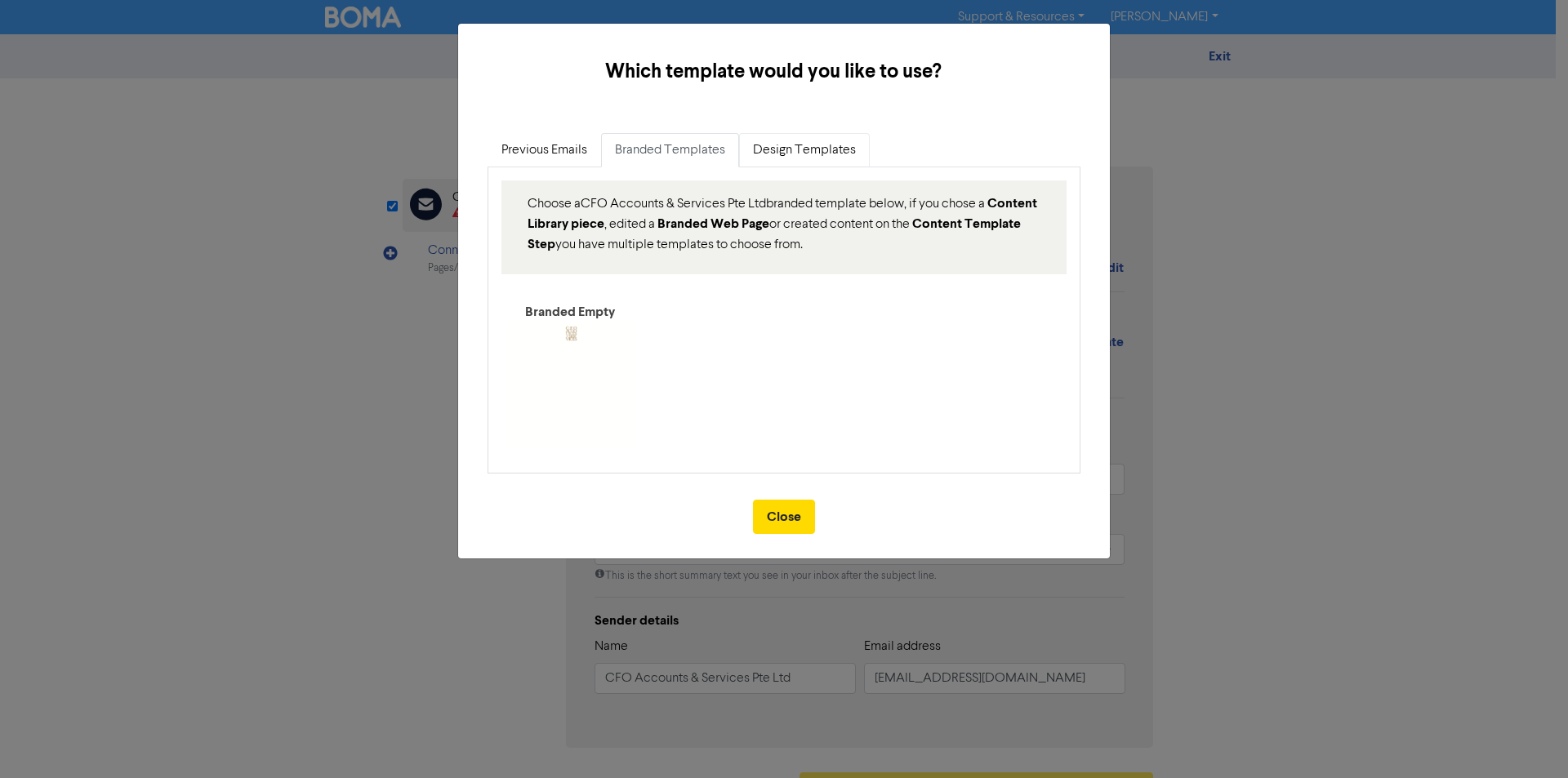
click at [781, 151] on link "Design Templates" at bounding box center [805, 150] width 131 height 34
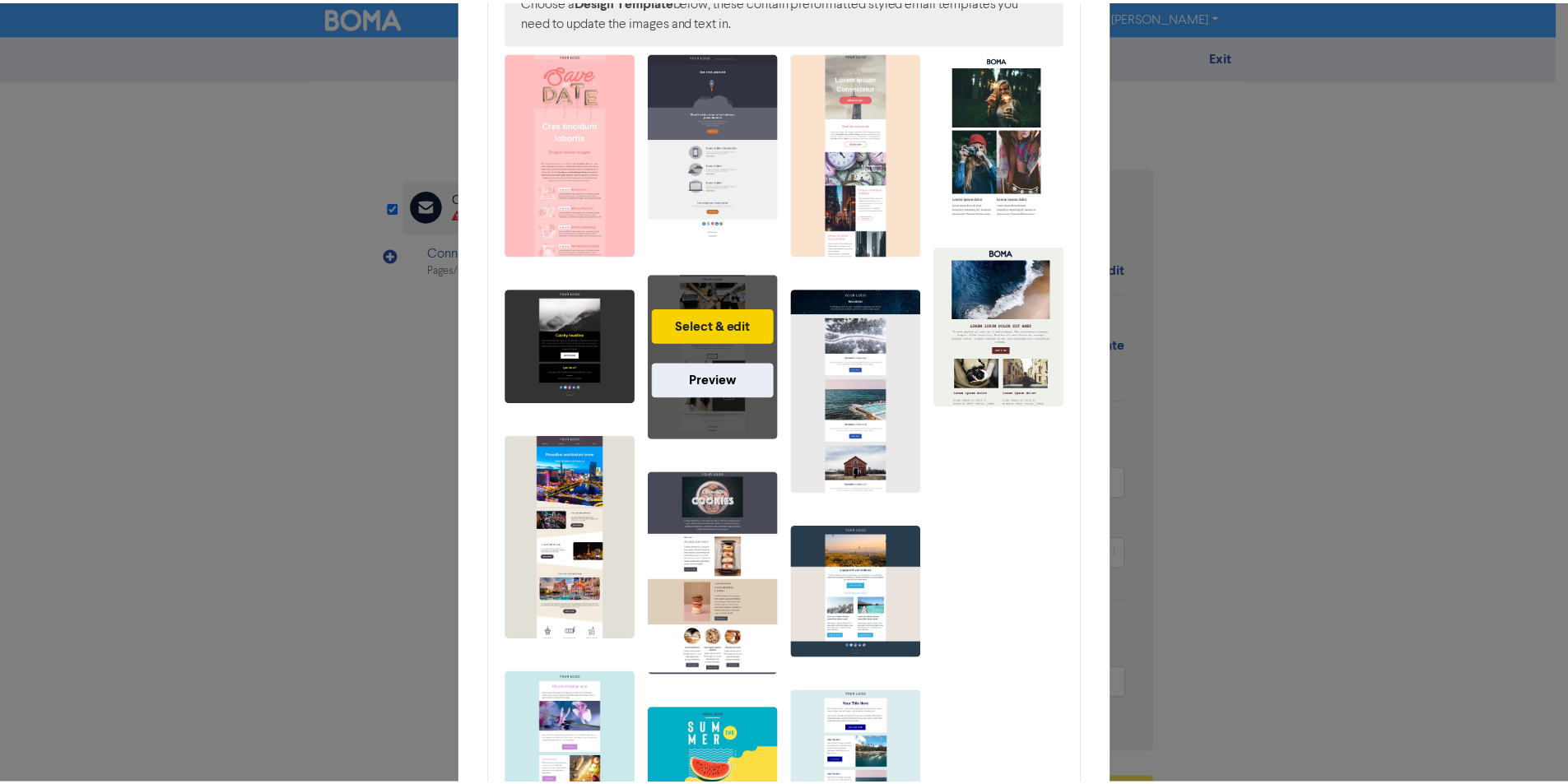
scroll to position [50, 0]
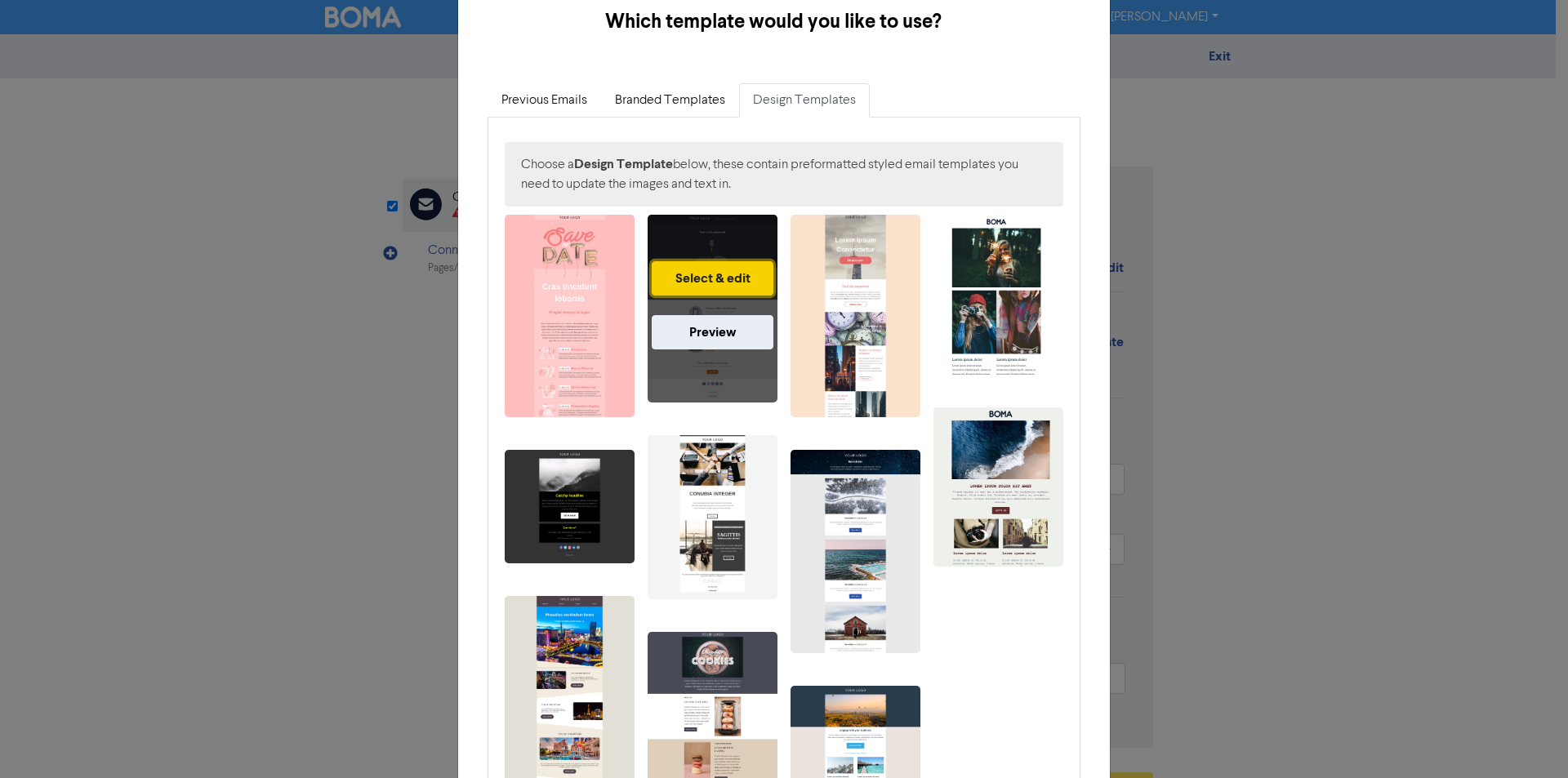
click at [728, 282] on button "Select & edit" at bounding box center [713, 278] width 122 height 34
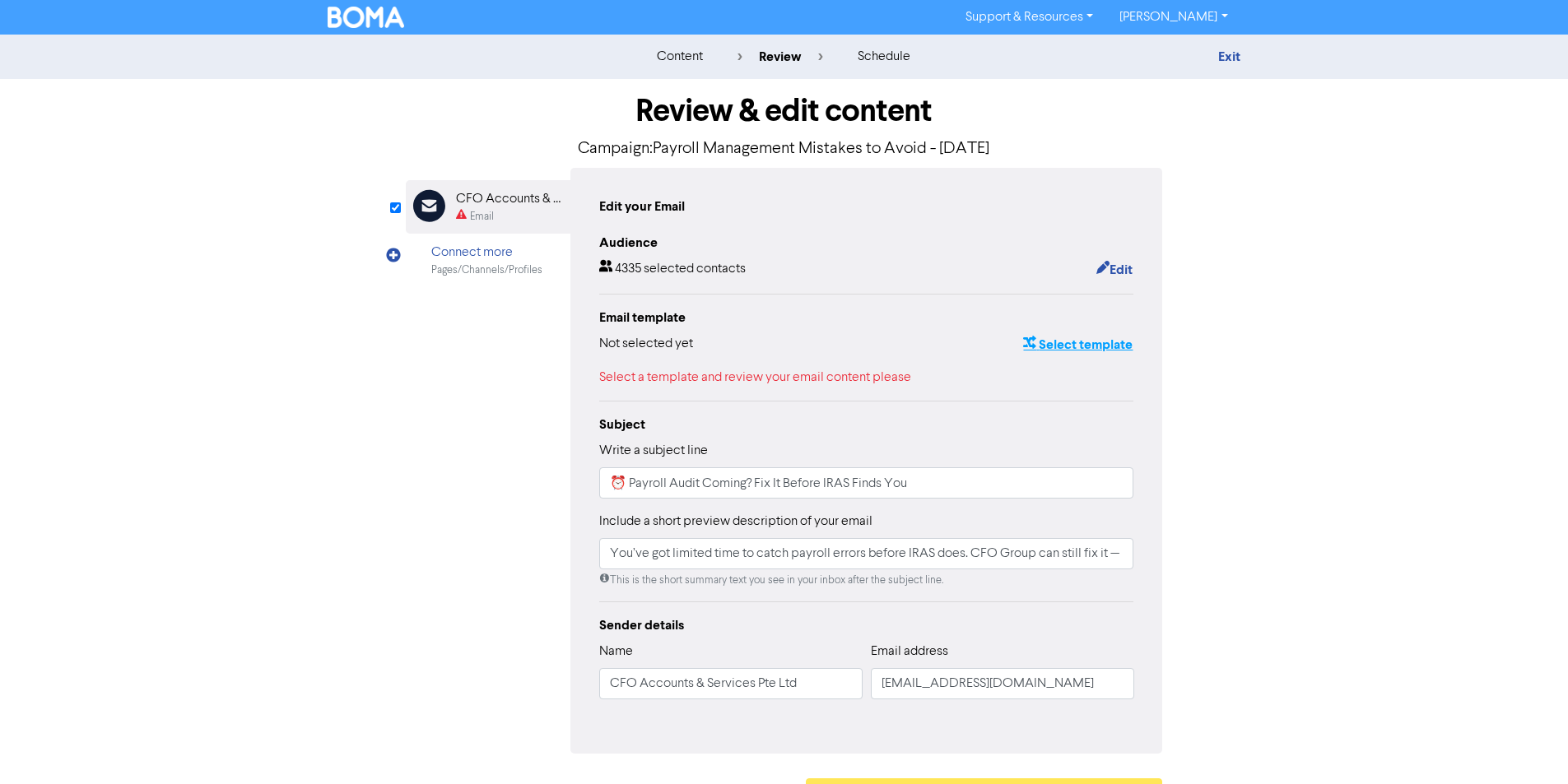
click at [1098, 342] on button "Select template" at bounding box center [1078, 344] width 111 height 21
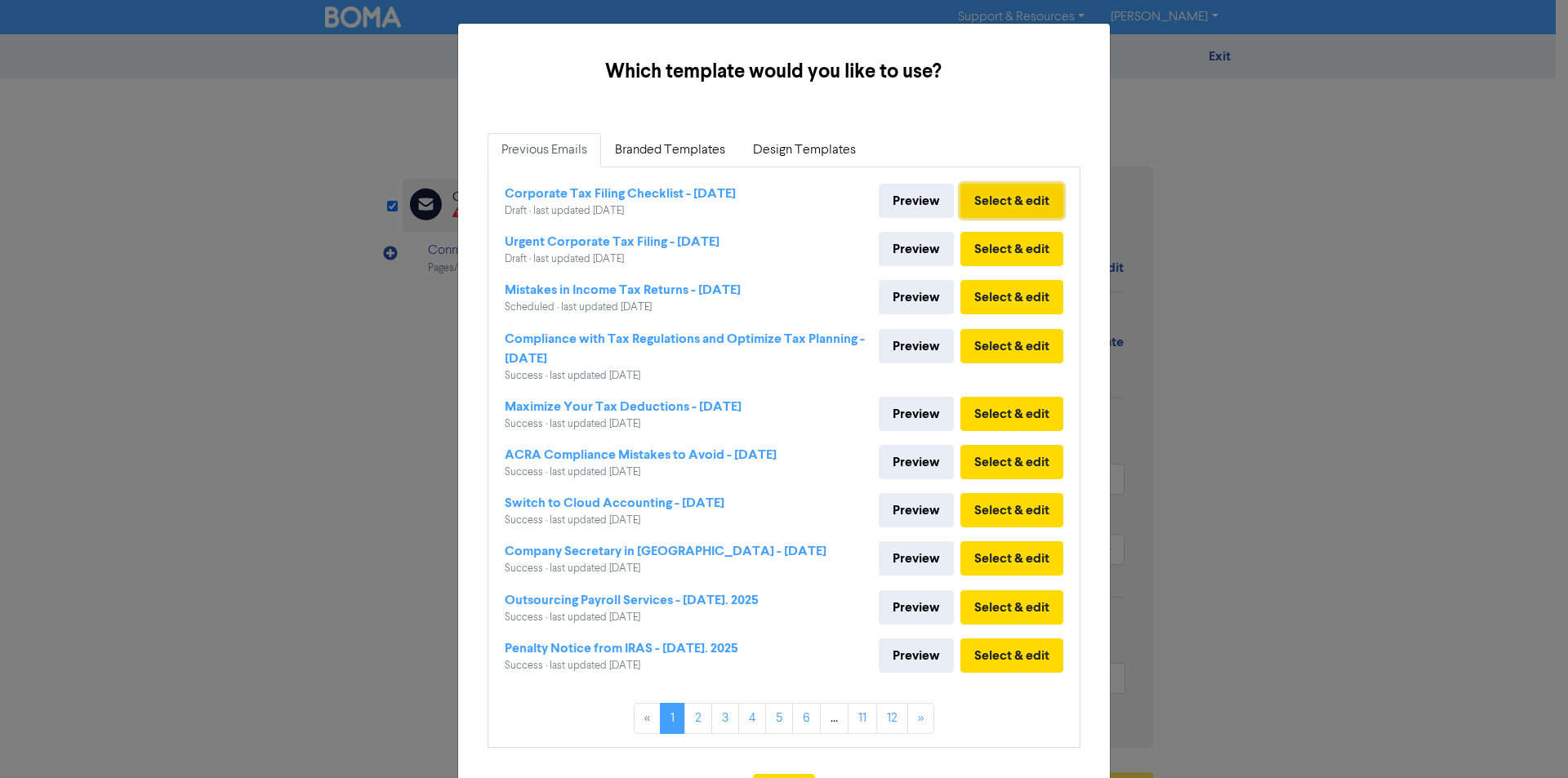
click at [995, 196] on button "Select & edit" at bounding box center [1011, 200] width 103 height 34
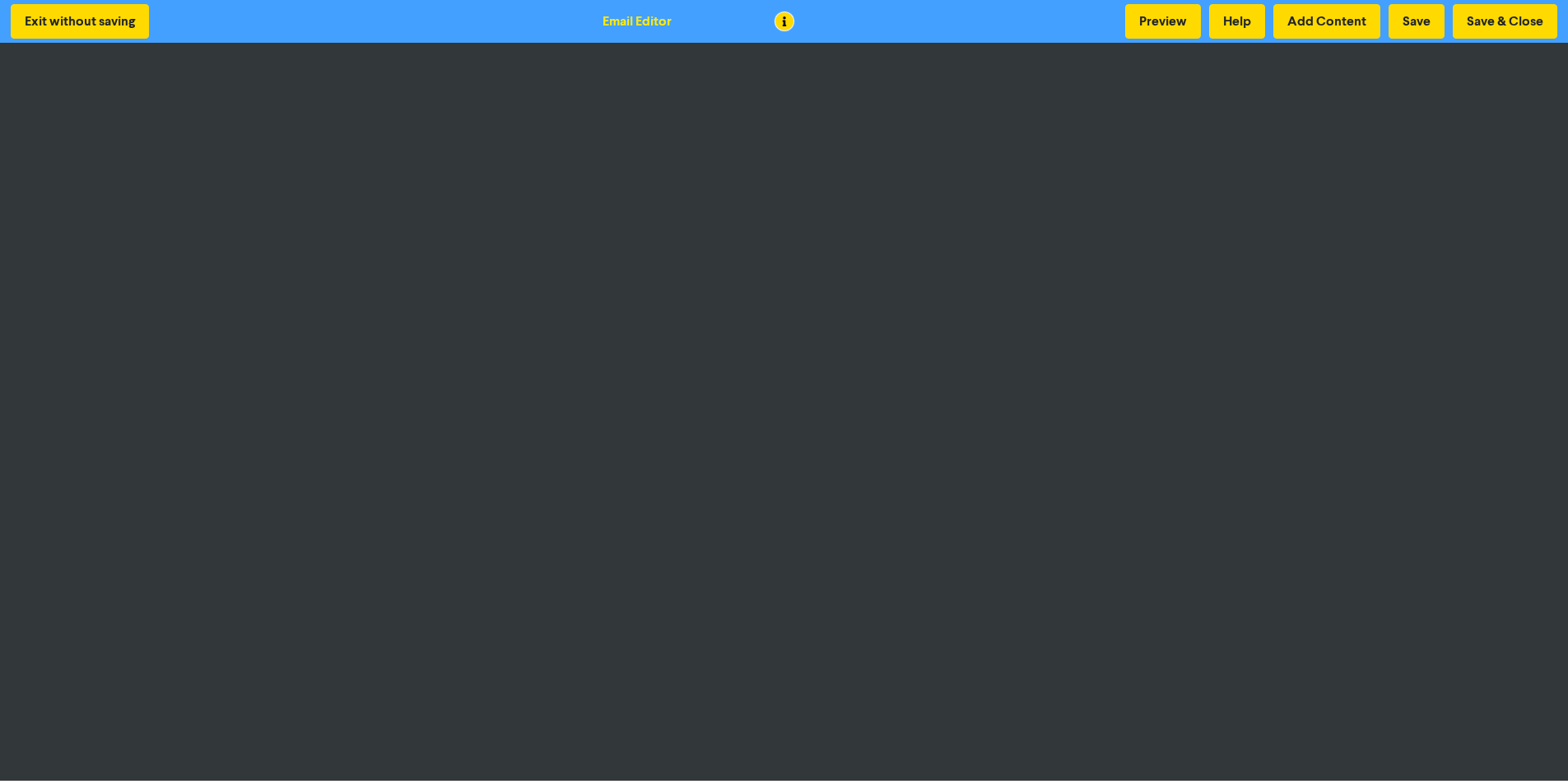
scroll to position [2, 0]
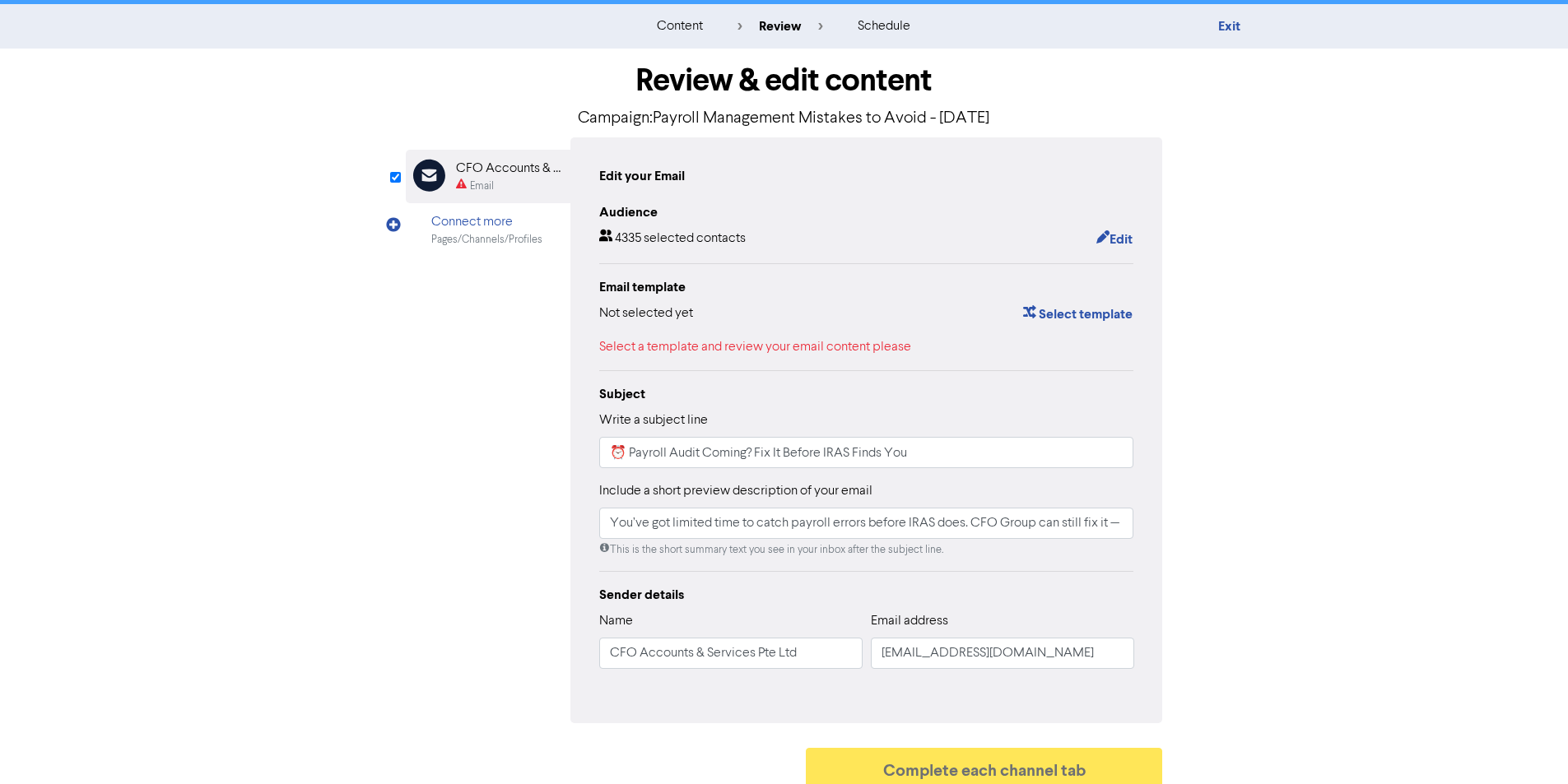
scroll to position [46, 0]
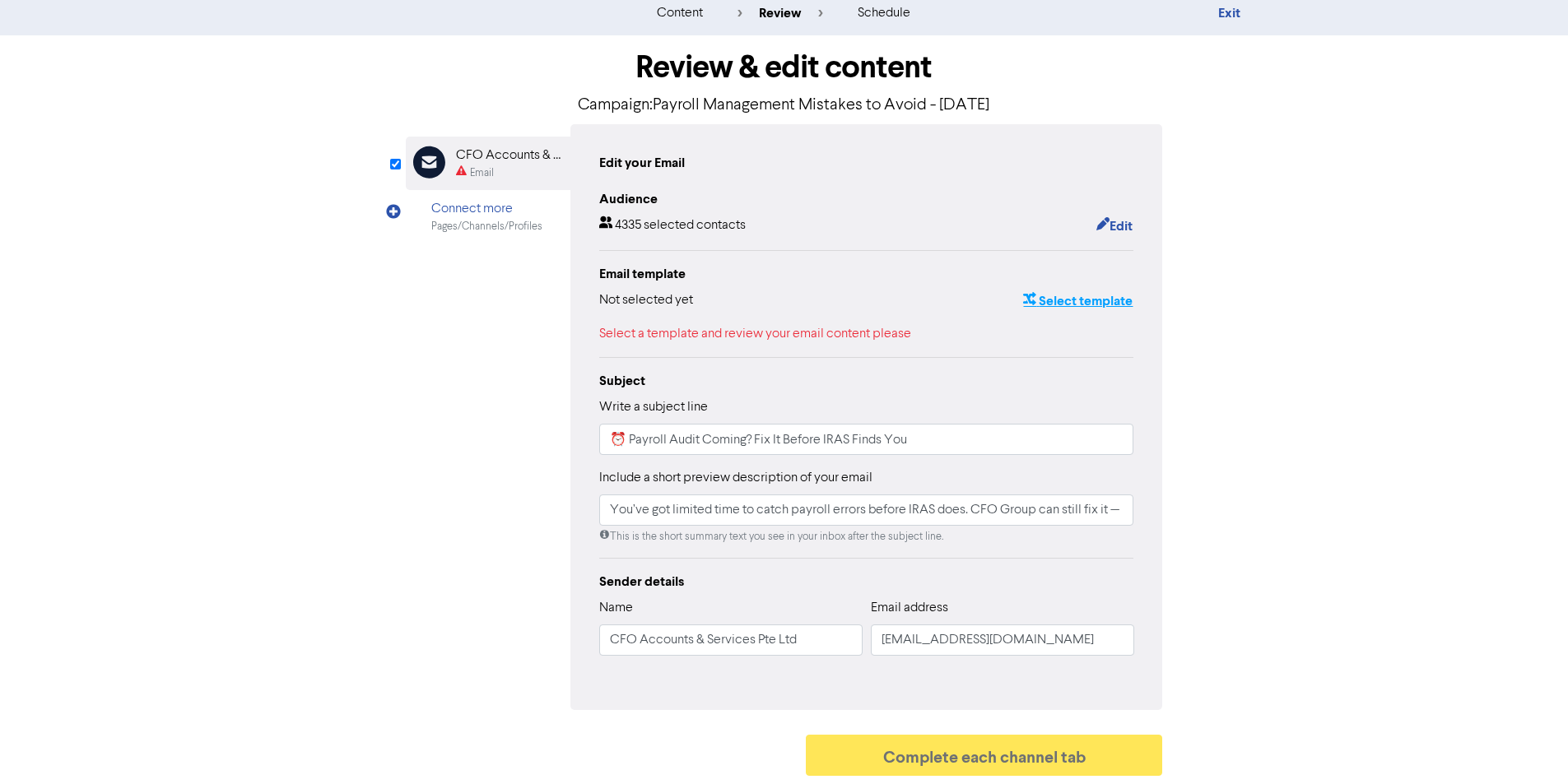
click at [1130, 297] on button "Select template" at bounding box center [1078, 300] width 111 height 21
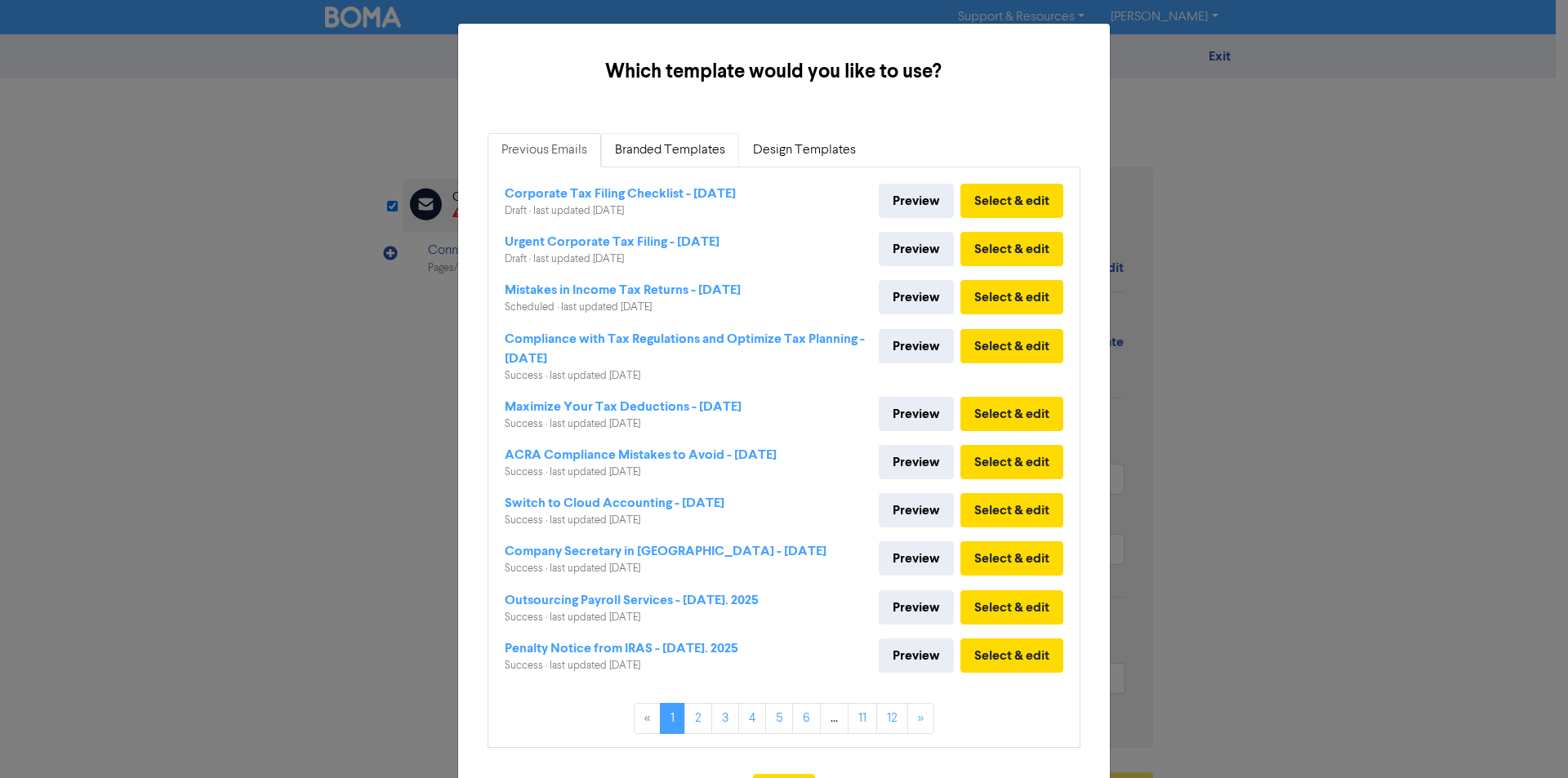
click at [633, 151] on link "Branded Templates" at bounding box center [669, 150] width 138 height 34
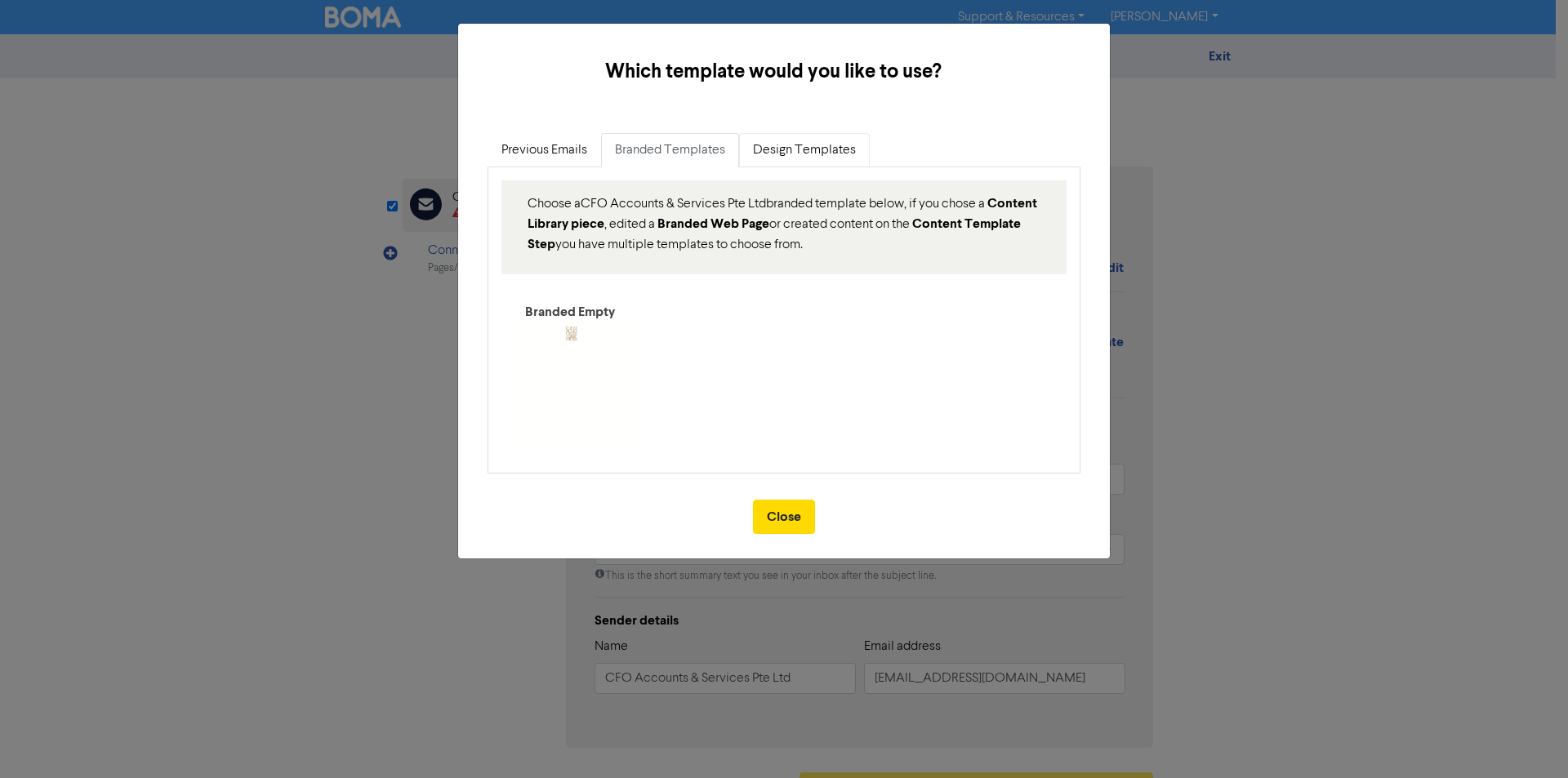
click at [775, 156] on link "Design Templates" at bounding box center [805, 150] width 131 height 34
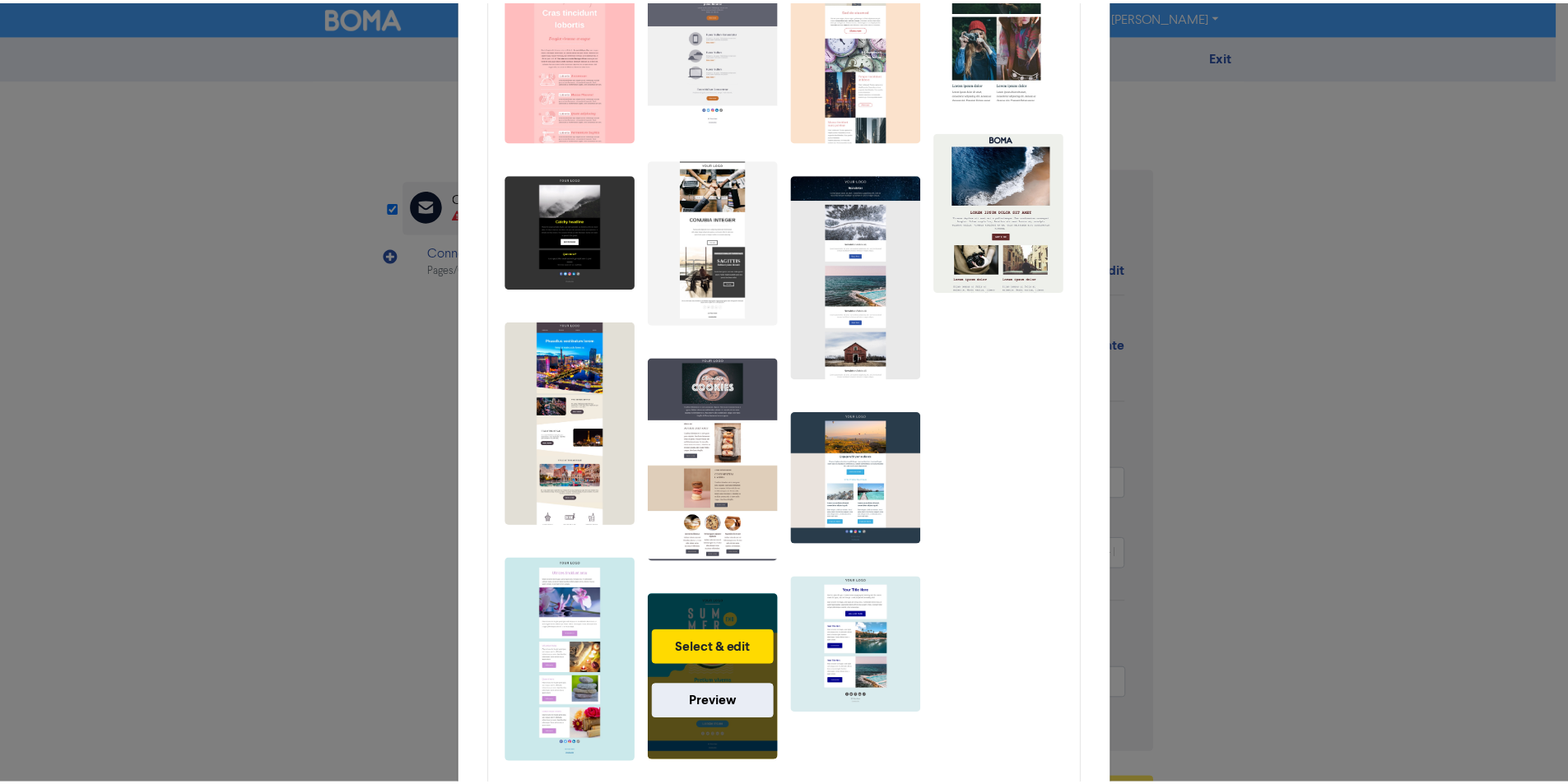
scroll to position [461, 0]
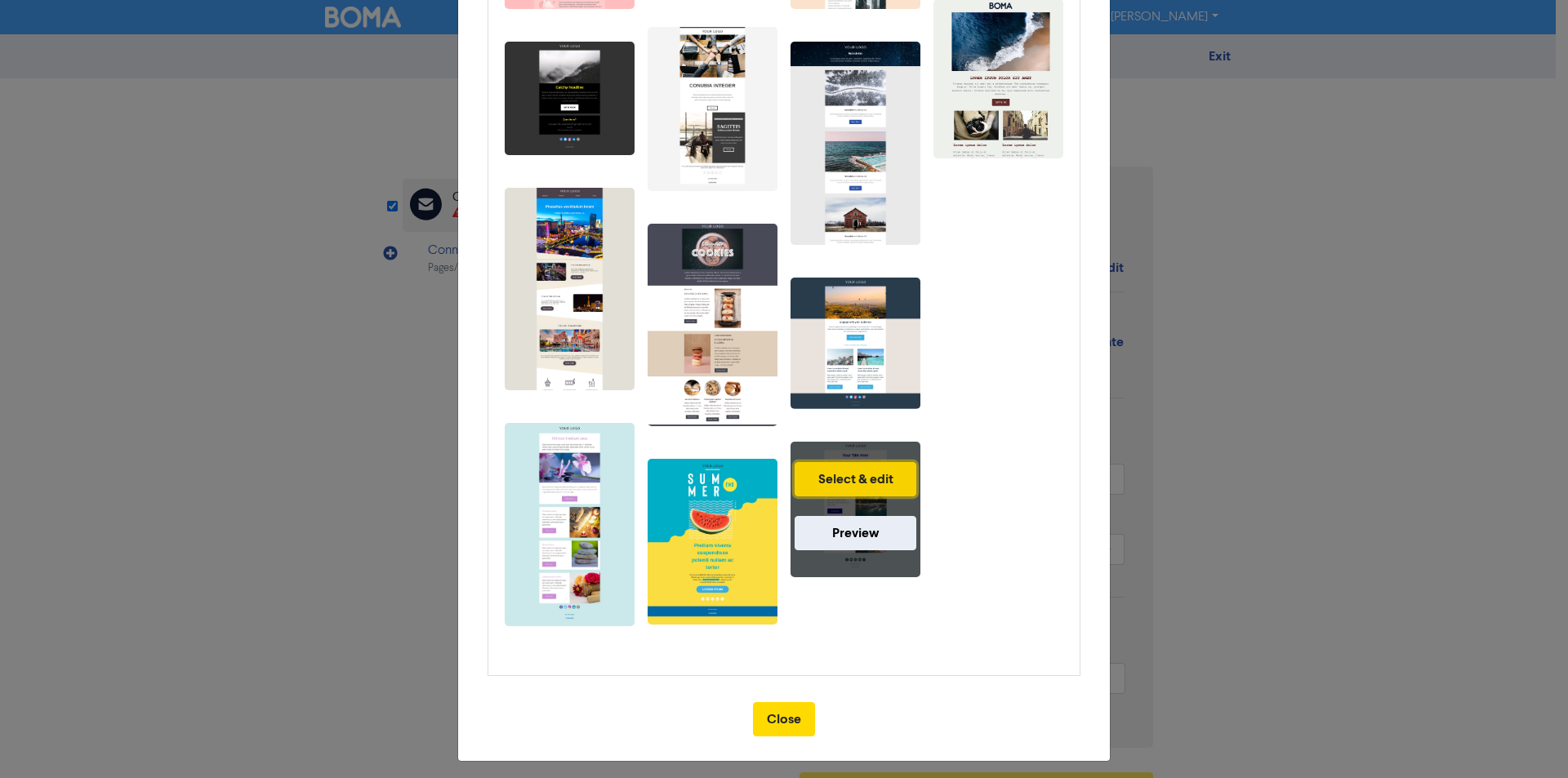
click at [858, 463] on button "Select & edit" at bounding box center [856, 479] width 122 height 34
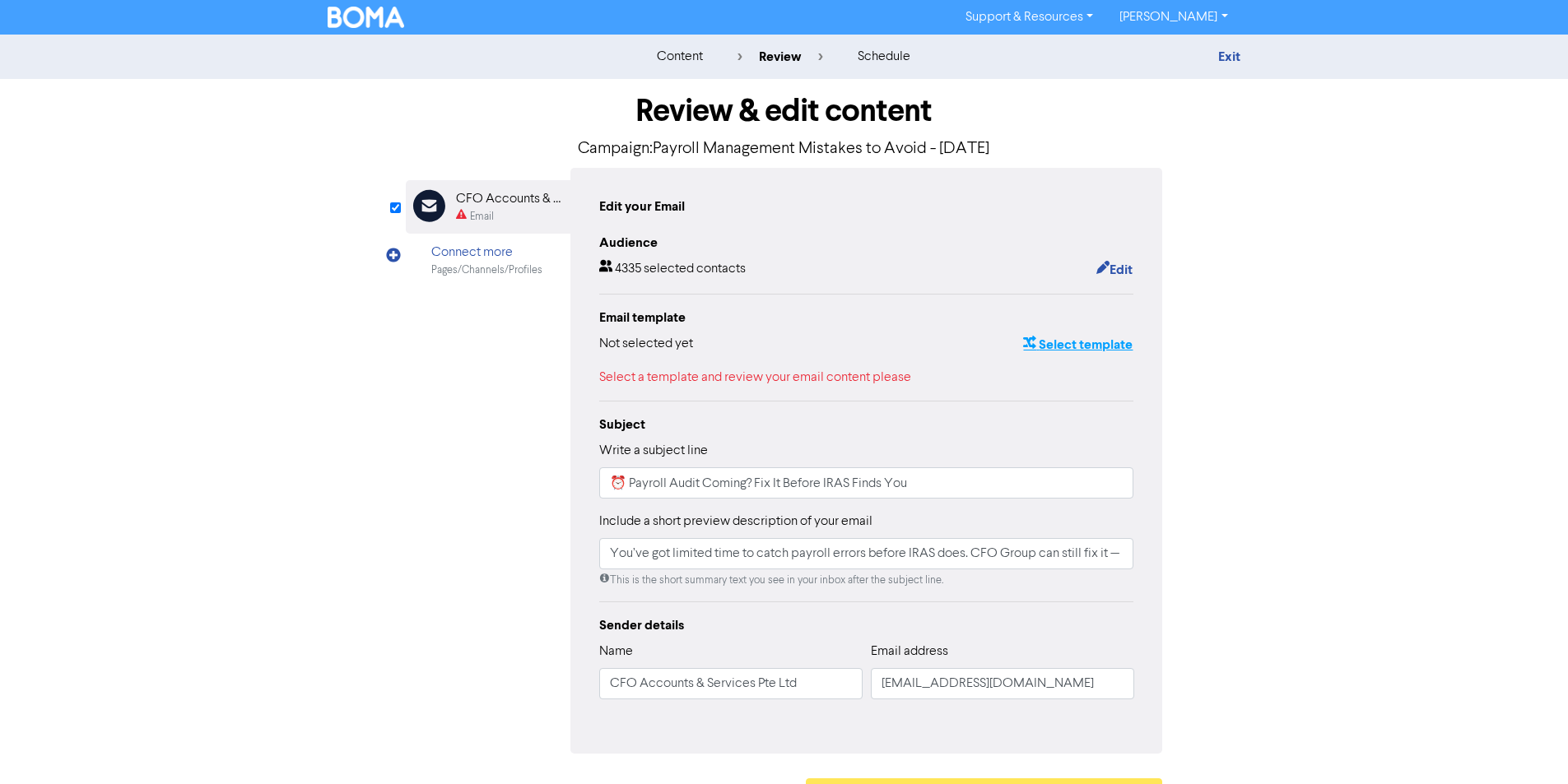
click at [1099, 347] on button "Select template" at bounding box center [1078, 344] width 111 height 21
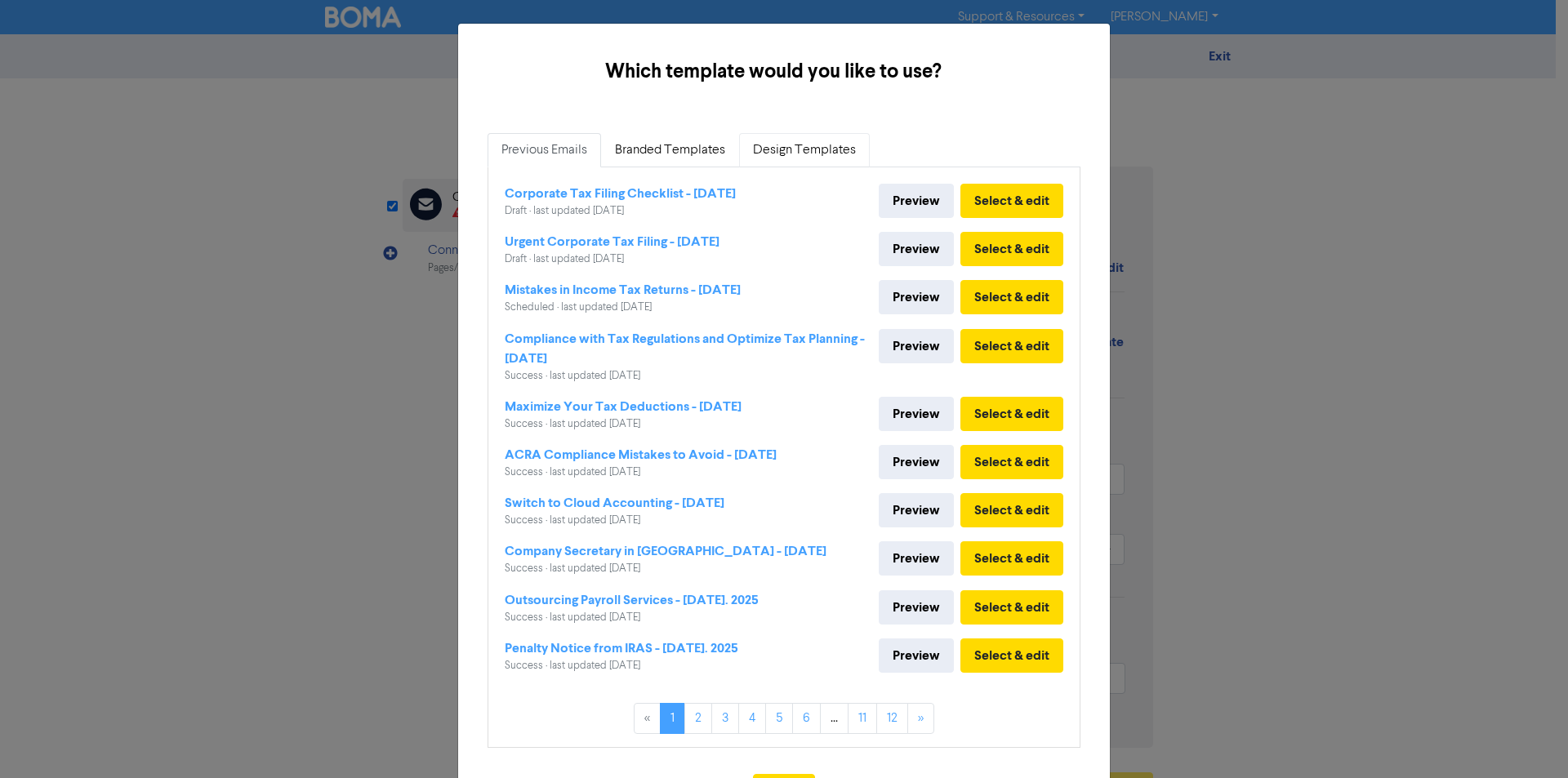
click at [796, 150] on link "Design Templates" at bounding box center [805, 150] width 131 height 34
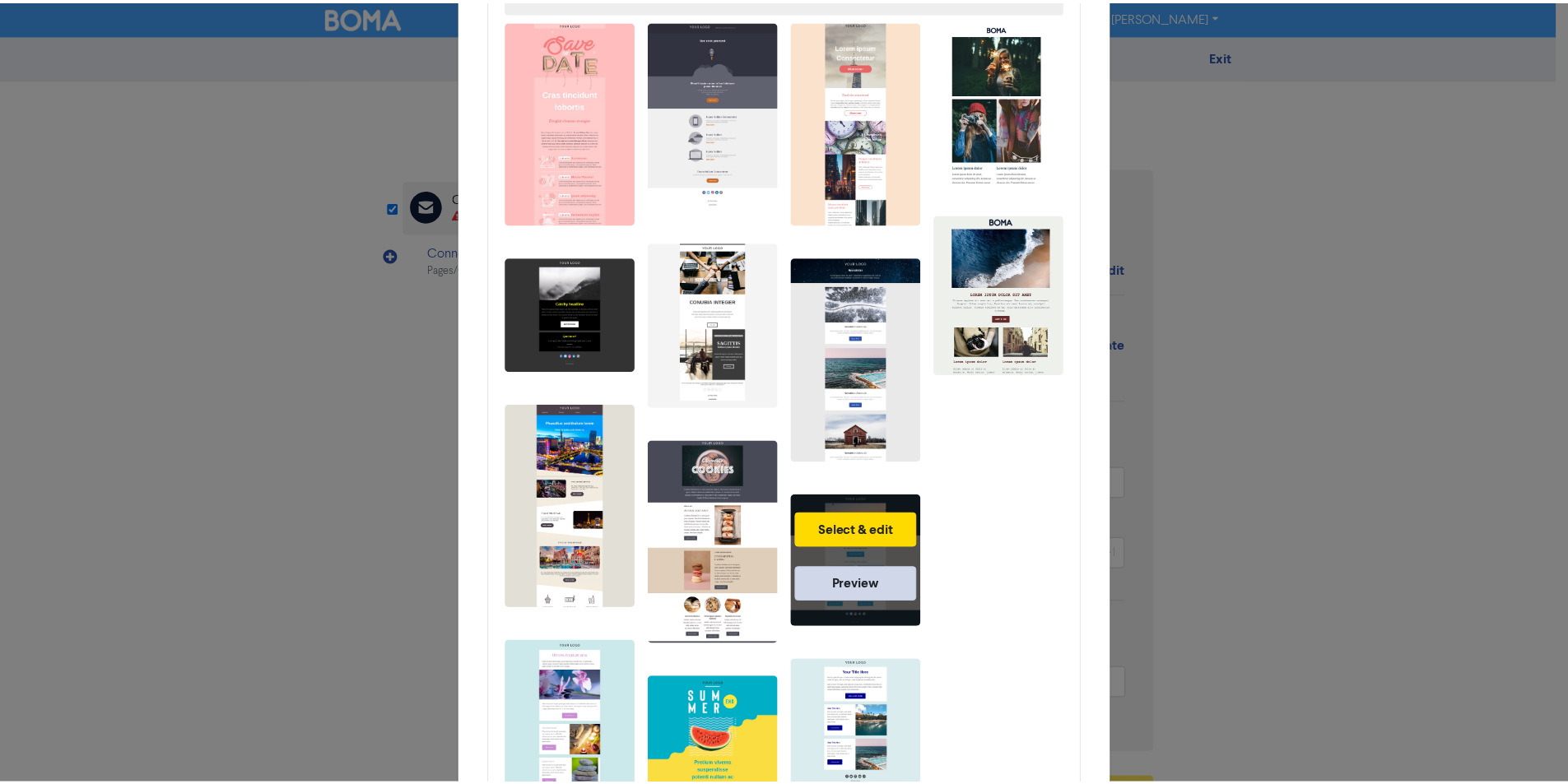
scroll to position [246, 0]
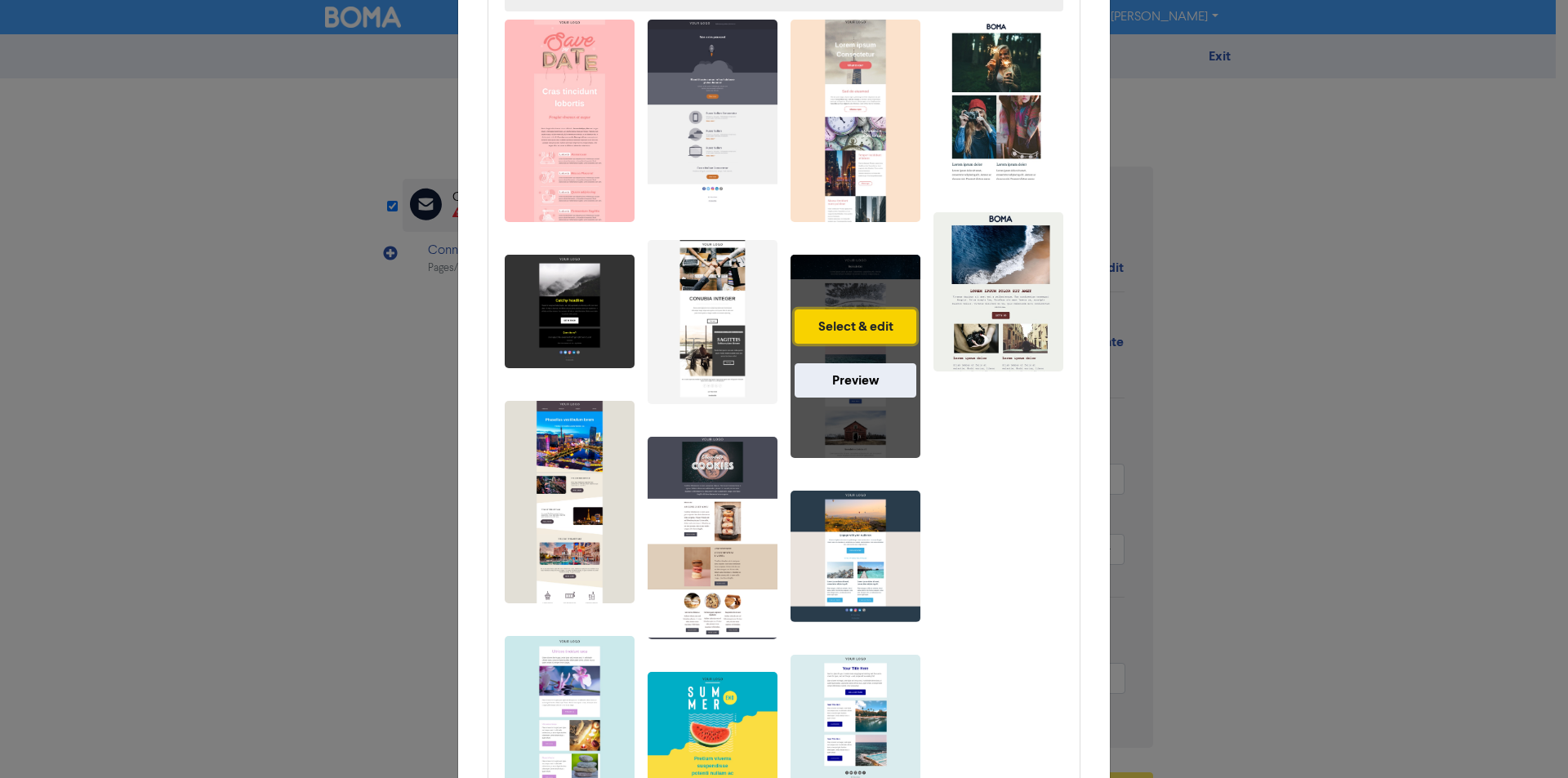
click at [870, 320] on button "Select & edit" at bounding box center [856, 326] width 122 height 34
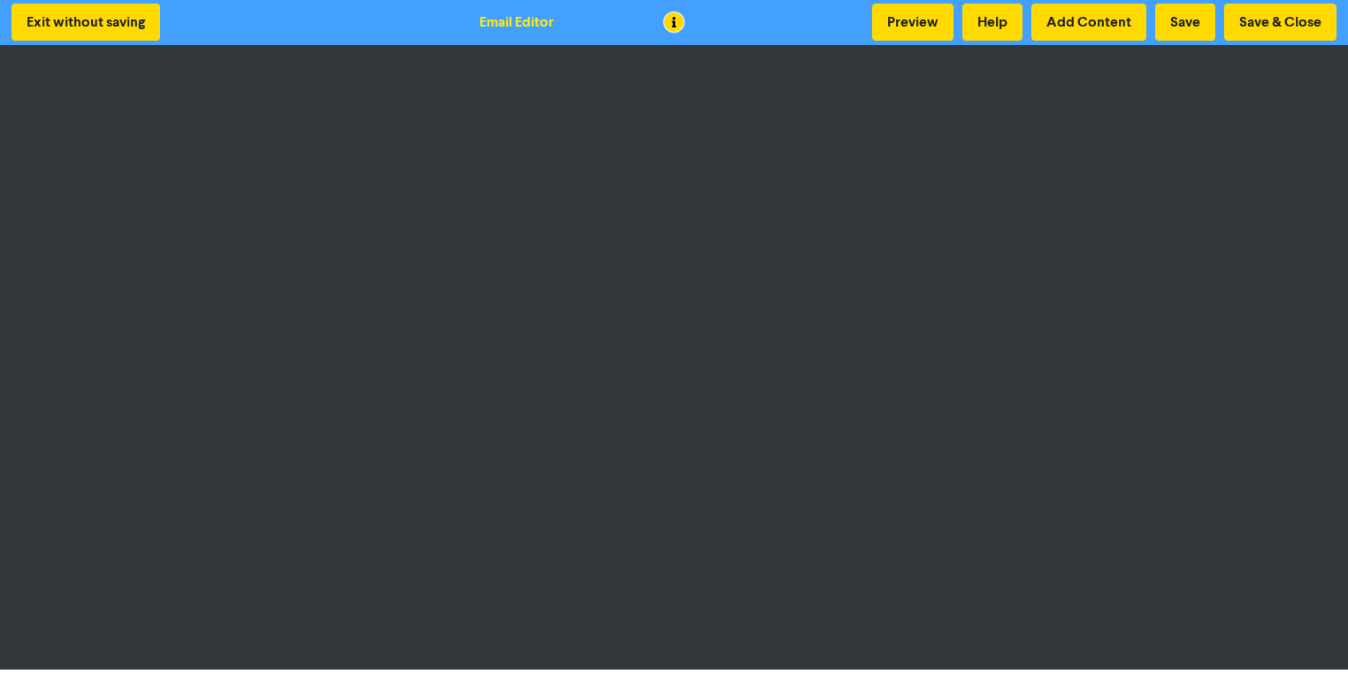
scroll to position [2, 0]
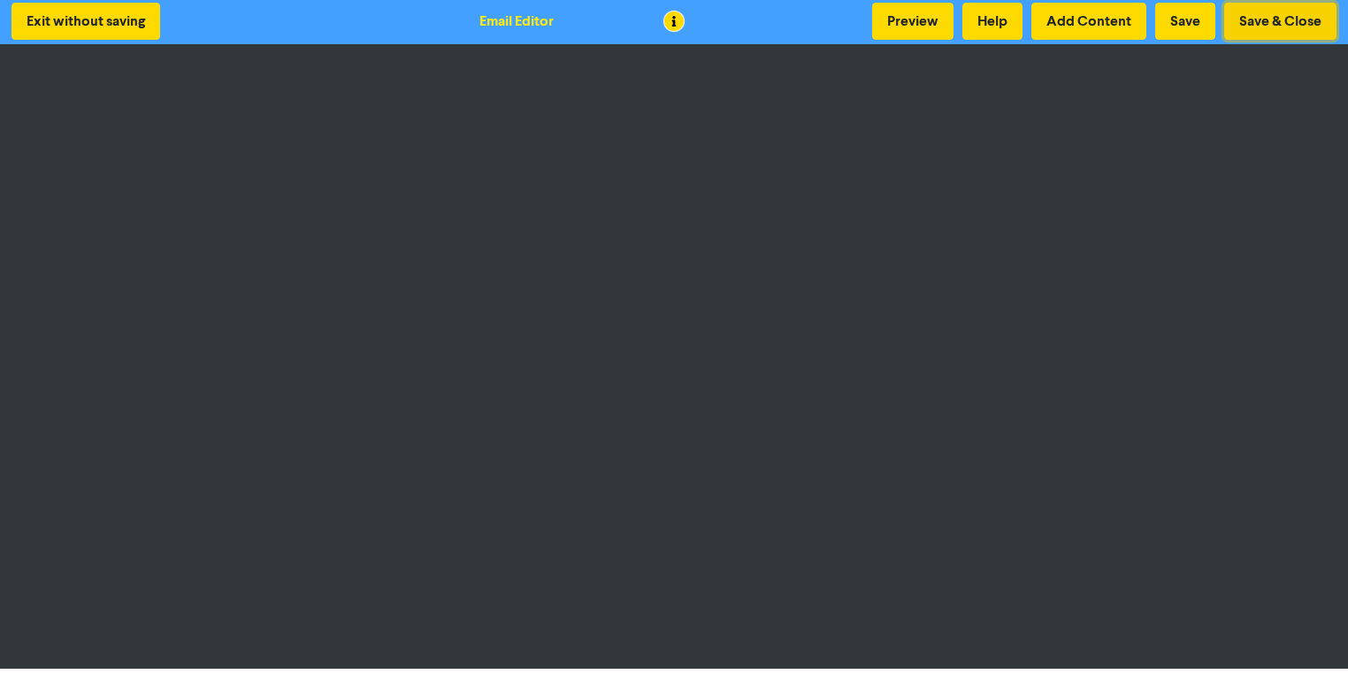
click at [1264, 28] on button "Save & Close" at bounding box center [1280, 21] width 112 height 37
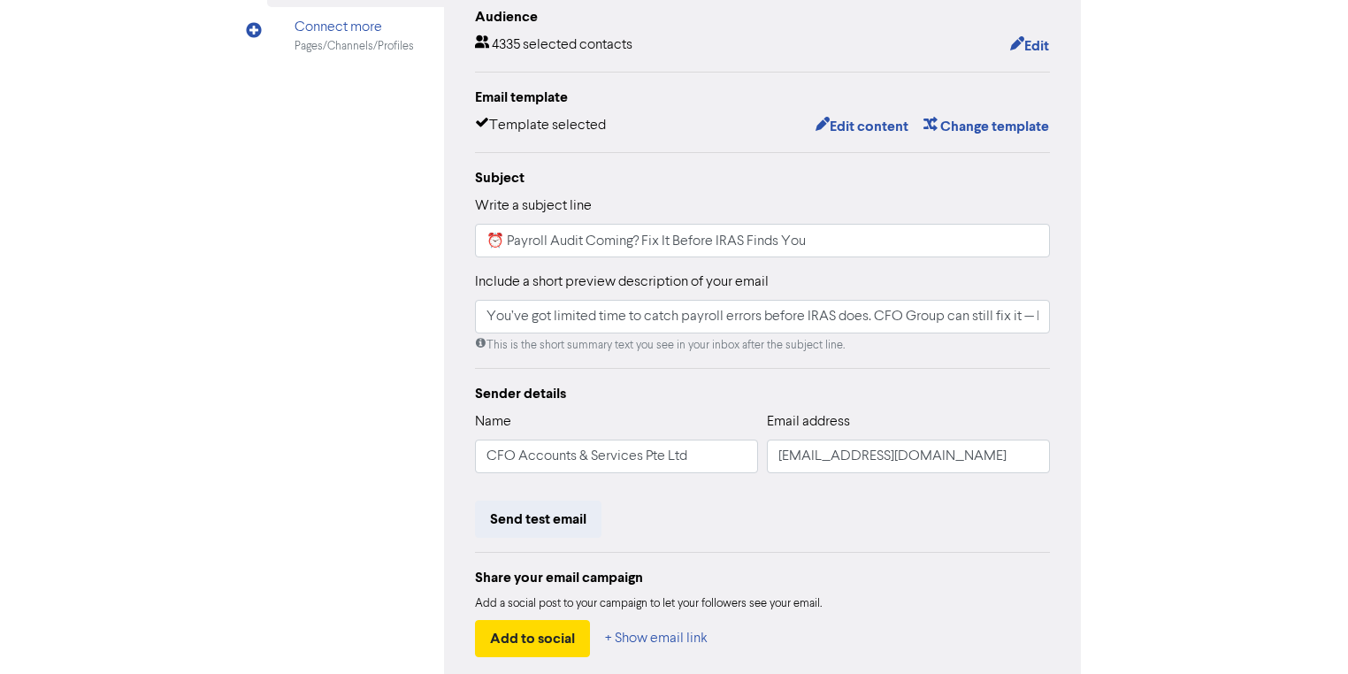
scroll to position [219, 0]
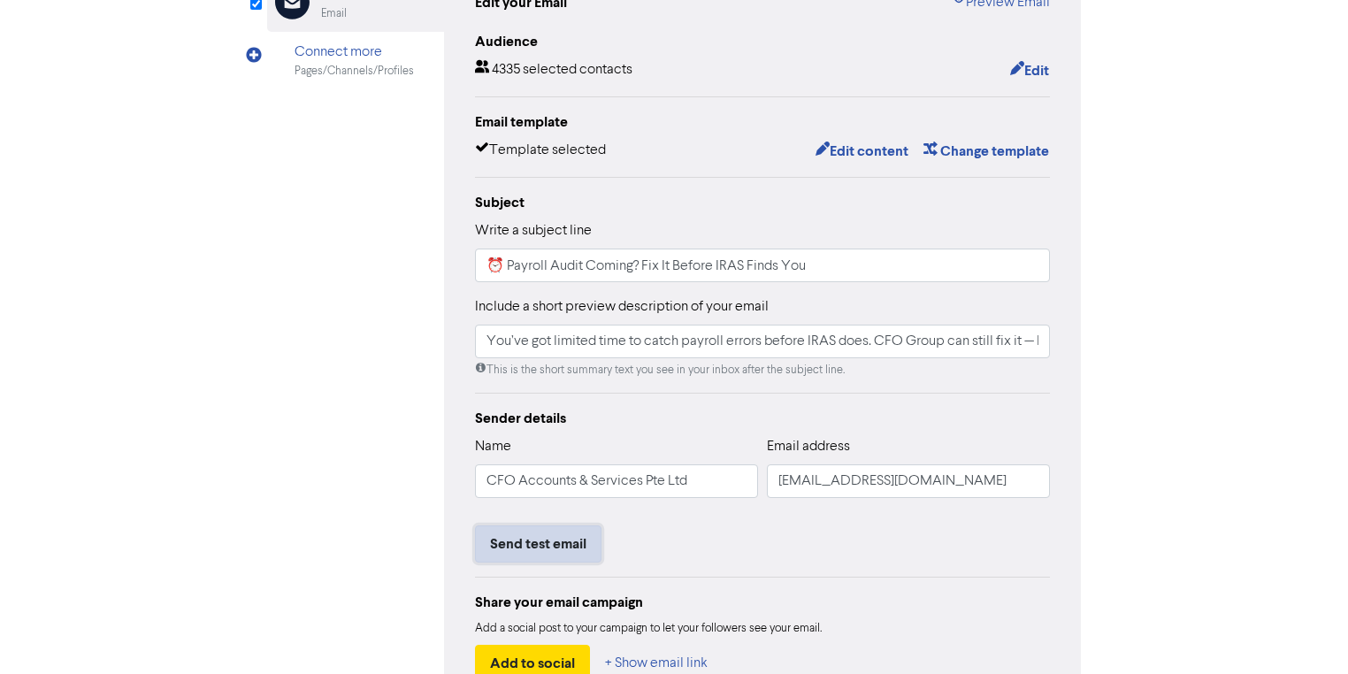
click at [569, 550] on button "Send test email" at bounding box center [538, 543] width 126 height 37
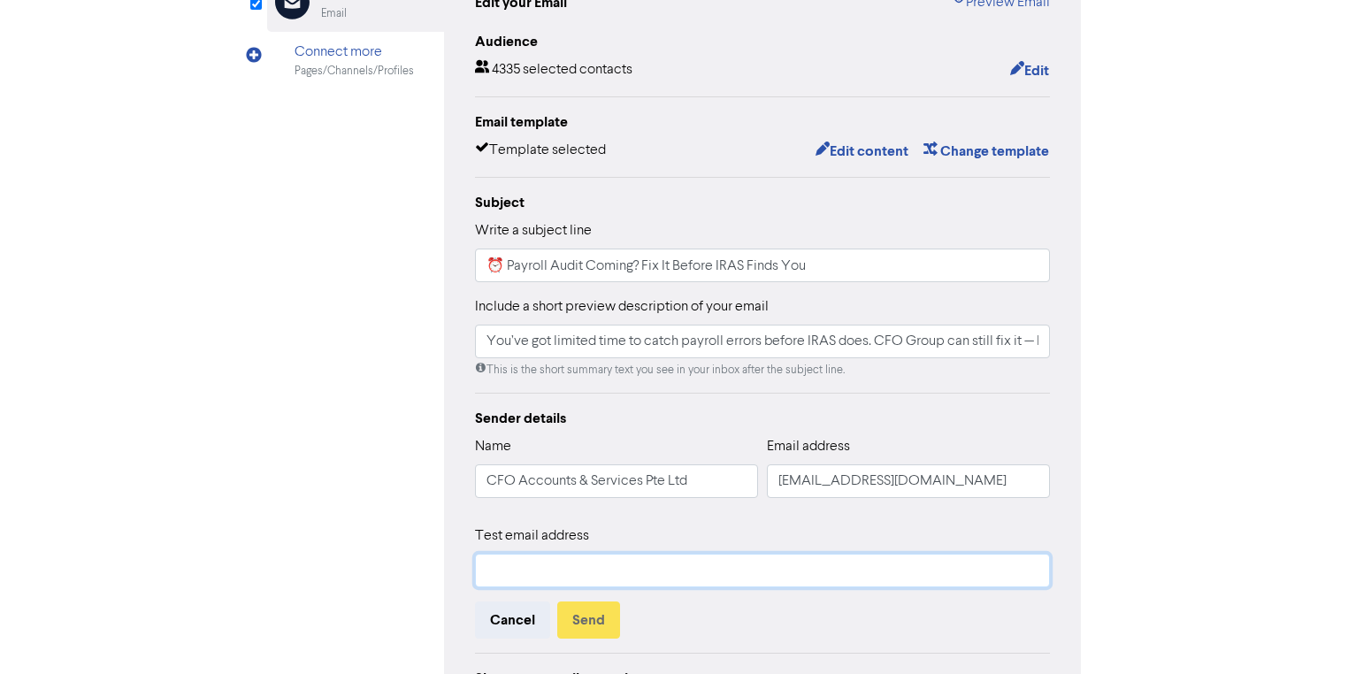
click at [610, 580] on input "text" at bounding box center [762, 571] width 575 height 34
type input "[EMAIL_ADDRESS][DOMAIN_NAME]"
click at [590, 614] on button "Send" at bounding box center [588, 619] width 63 height 37
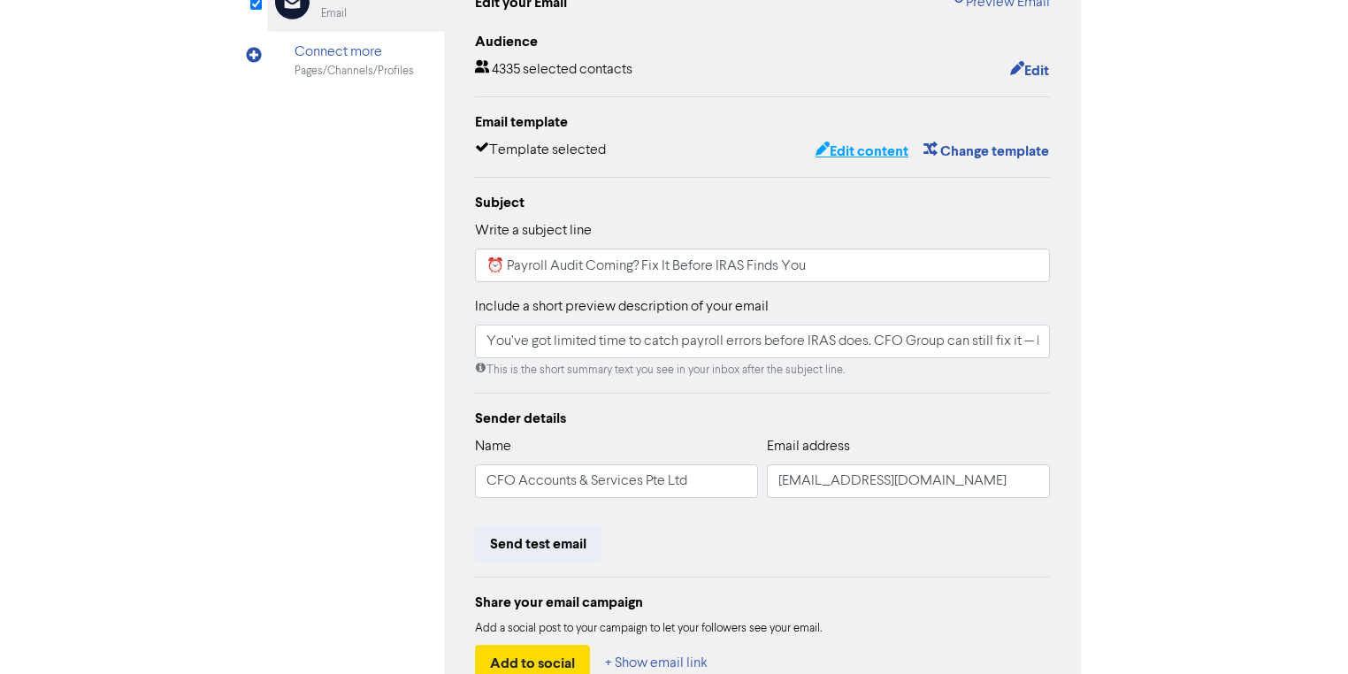
click at [864, 149] on button "Edit content" at bounding box center [862, 151] width 95 height 23
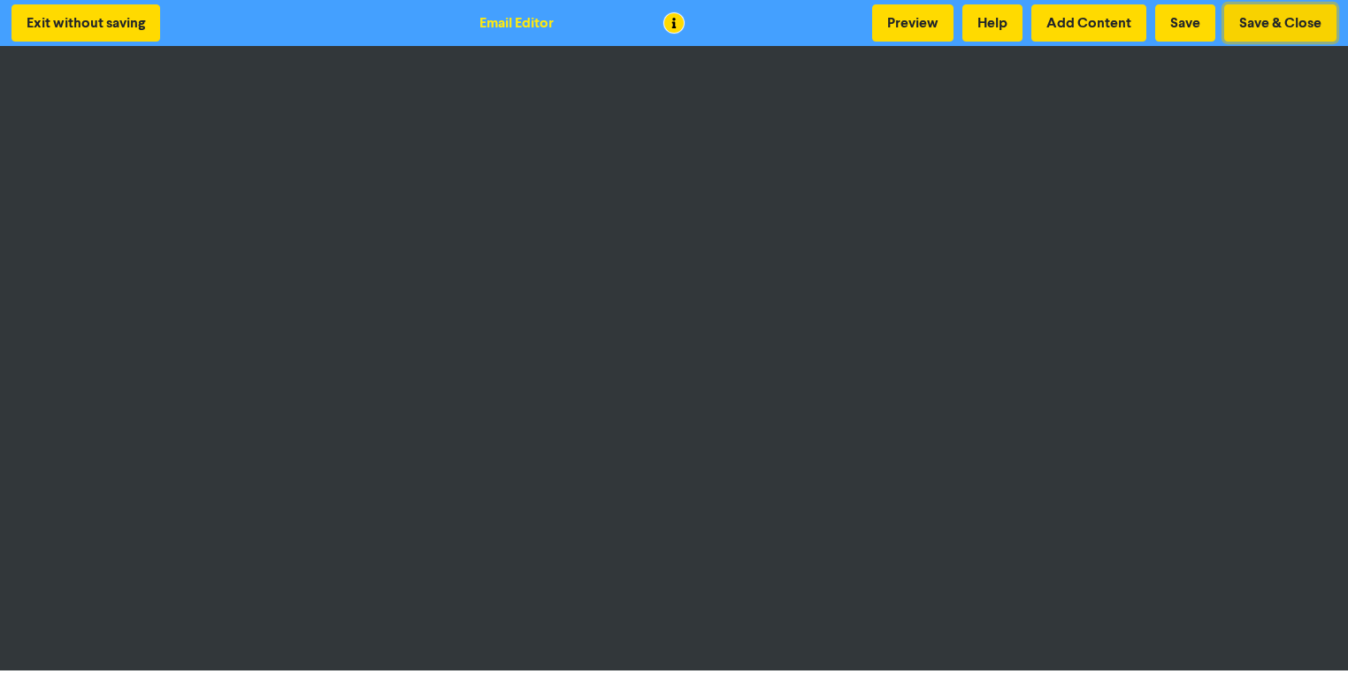
click at [1270, 27] on button "Save & Close" at bounding box center [1280, 22] width 112 height 37
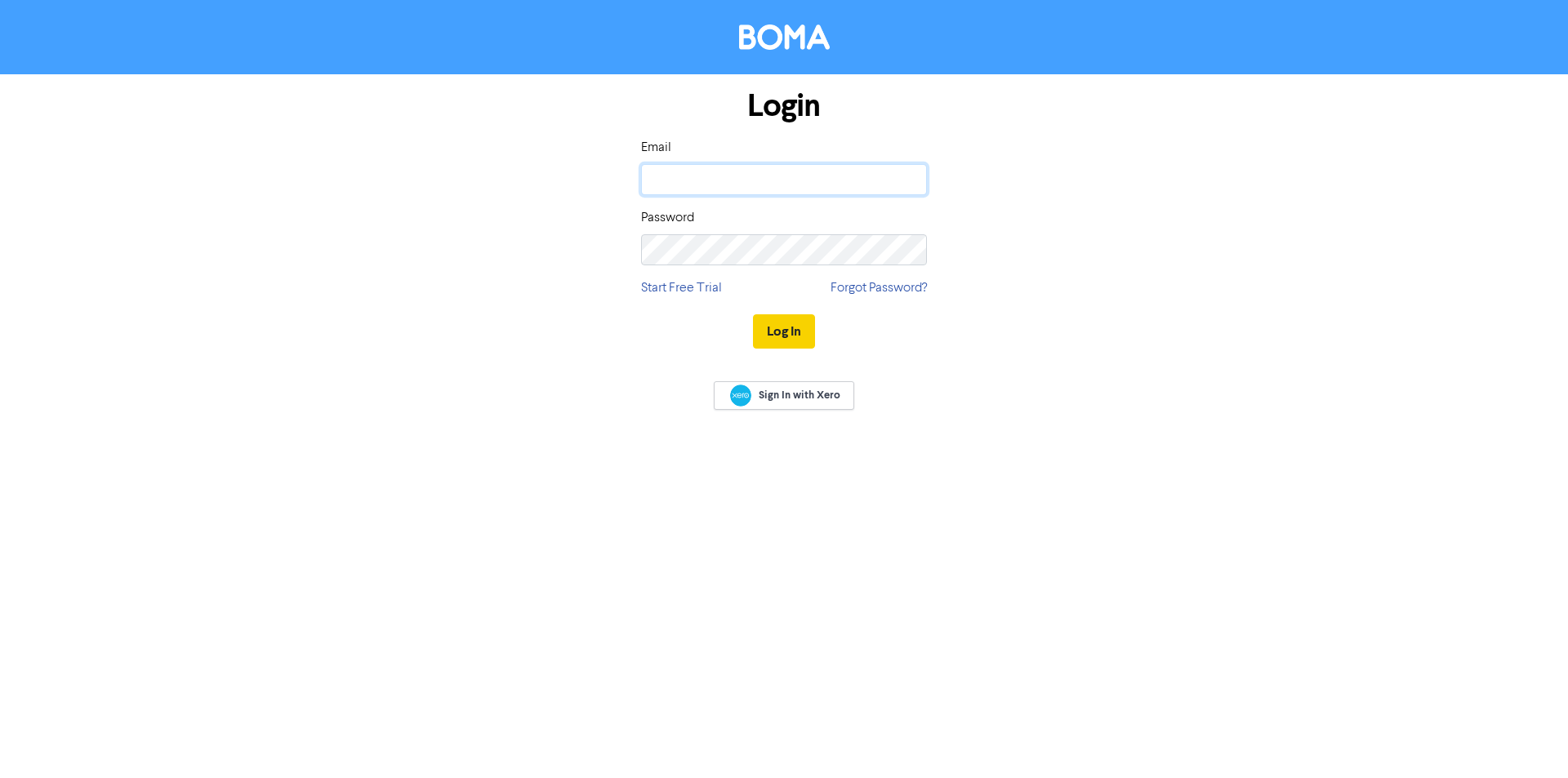
type input "[PERSON_NAME][EMAIL_ADDRESS][DOMAIN_NAME]"
click at [772, 335] on button "Log In" at bounding box center [784, 331] width 62 height 34
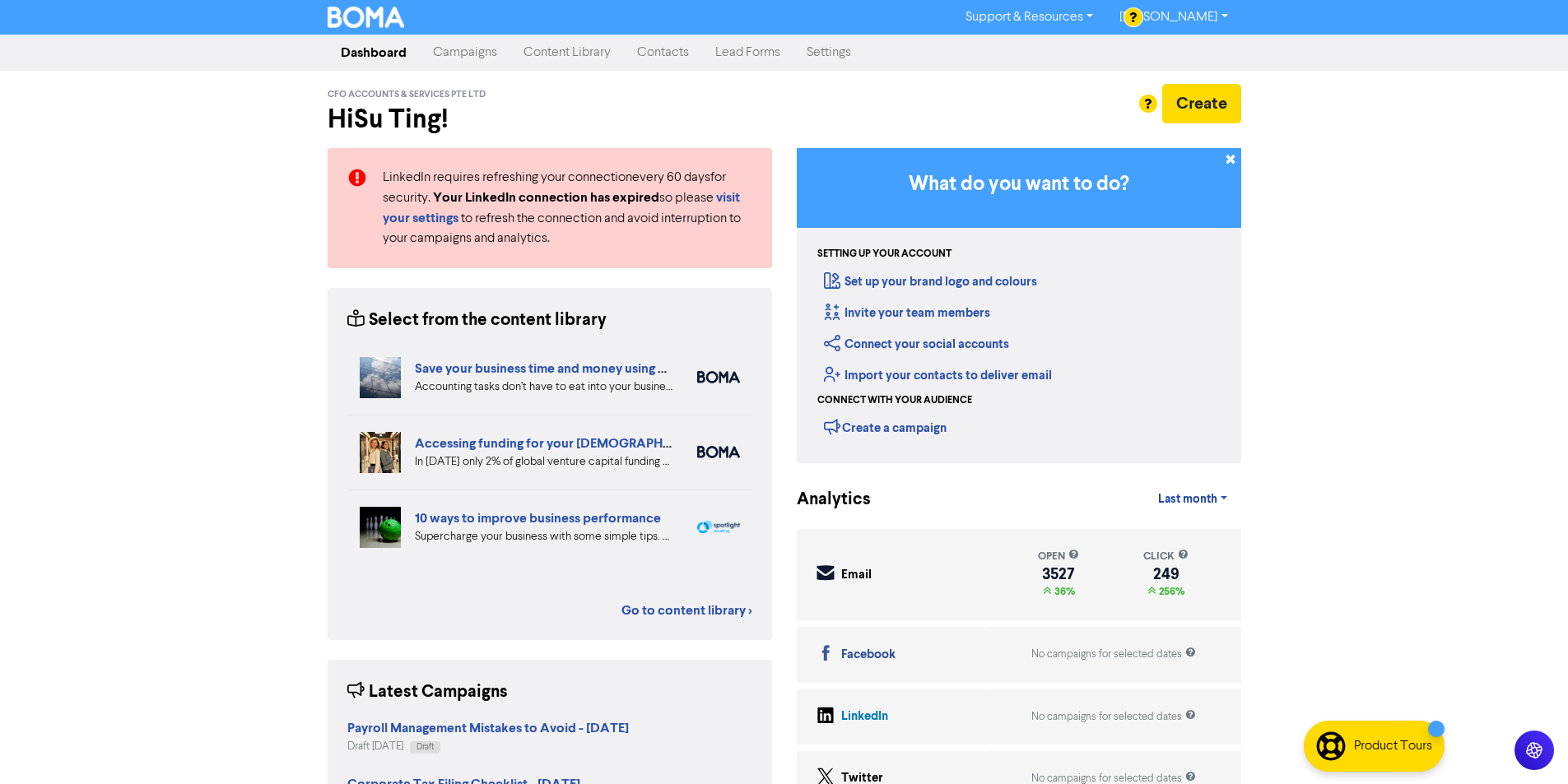
click at [479, 60] on link "Campaigns" at bounding box center [464, 52] width 90 height 33
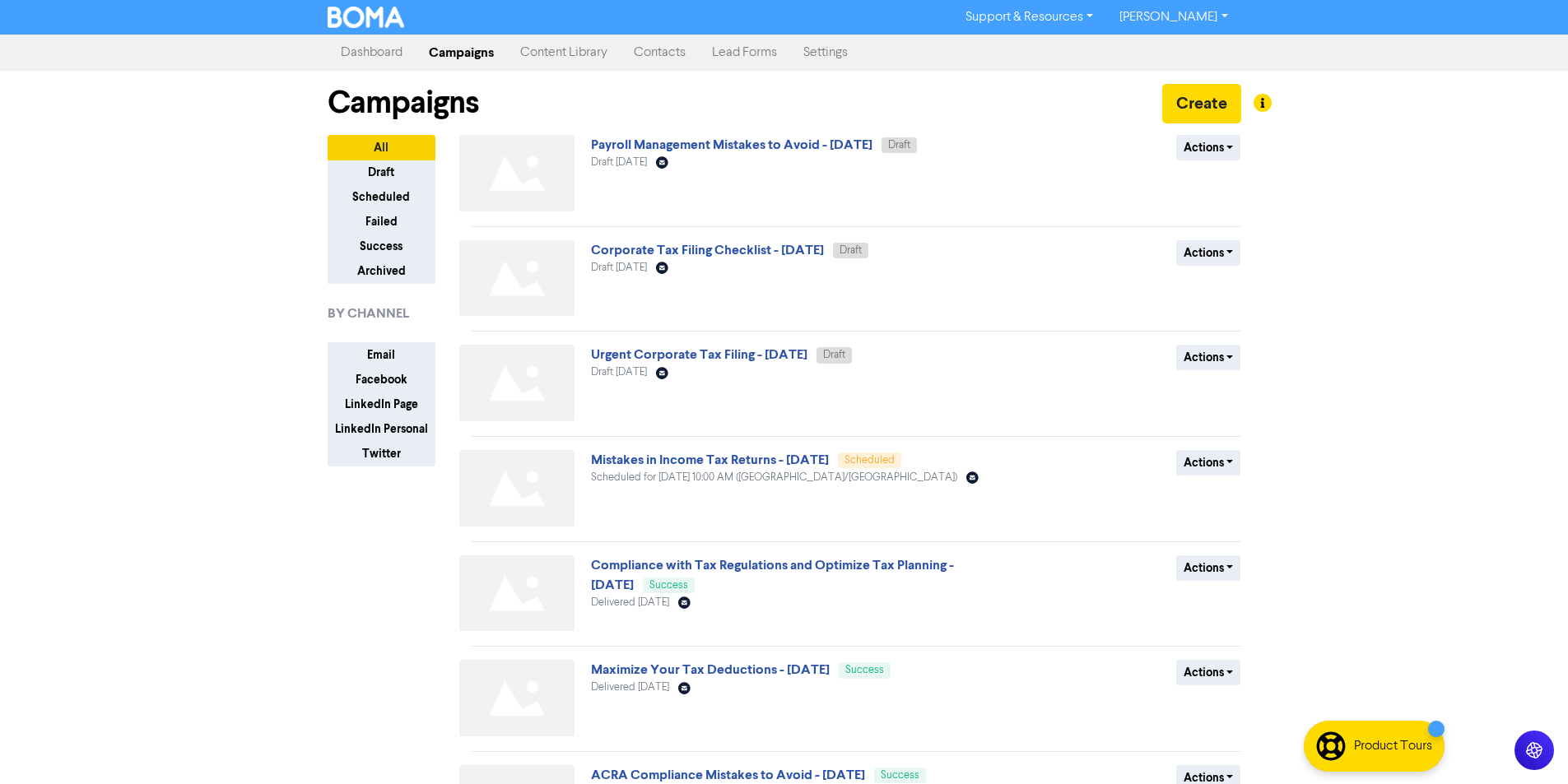
click at [547, 292] on img at bounding box center [517, 278] width 115 height 76
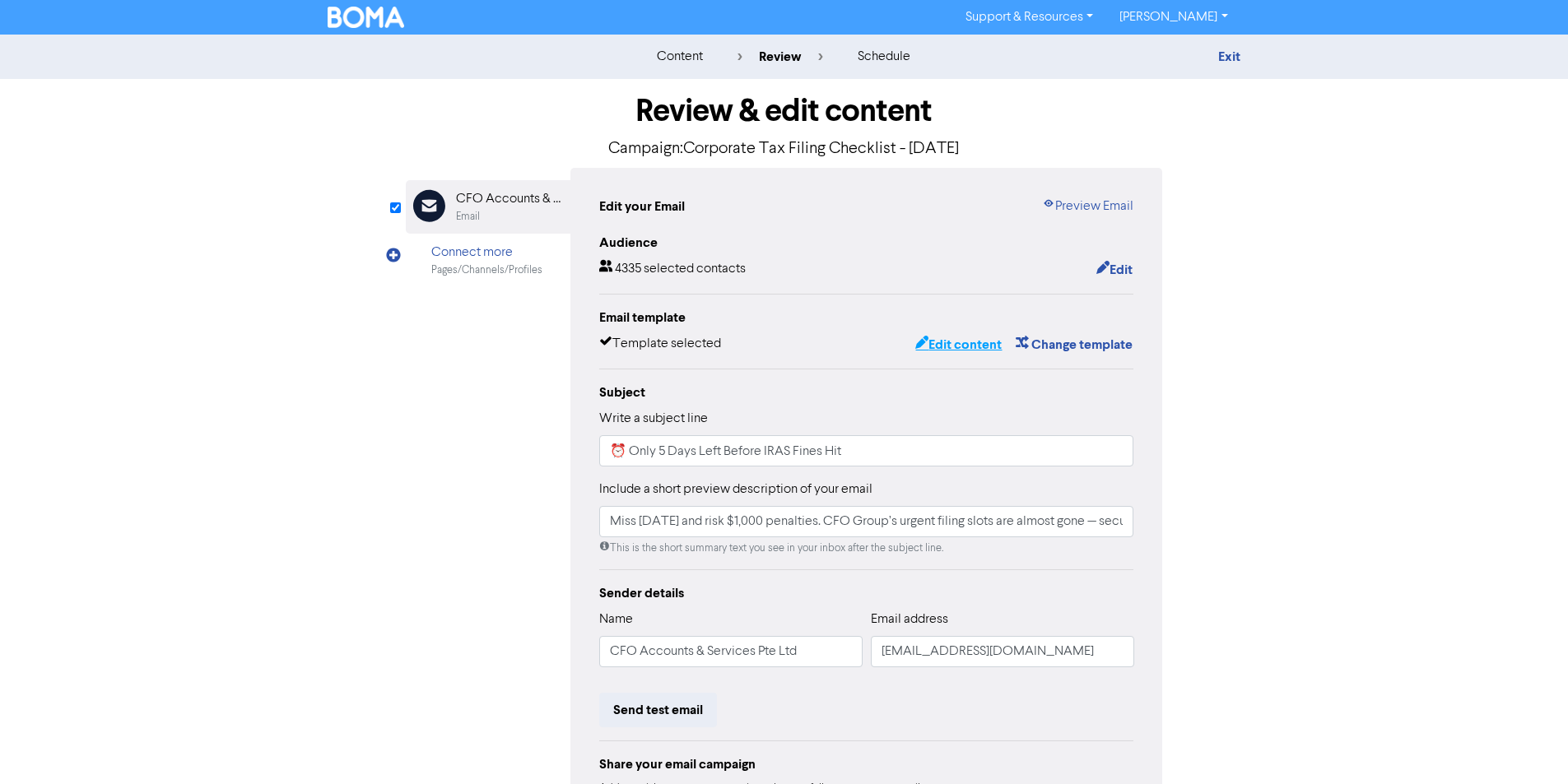
click at [968, 351] on button "Edit content" at bounding box center [958, 344] width 88 height 21
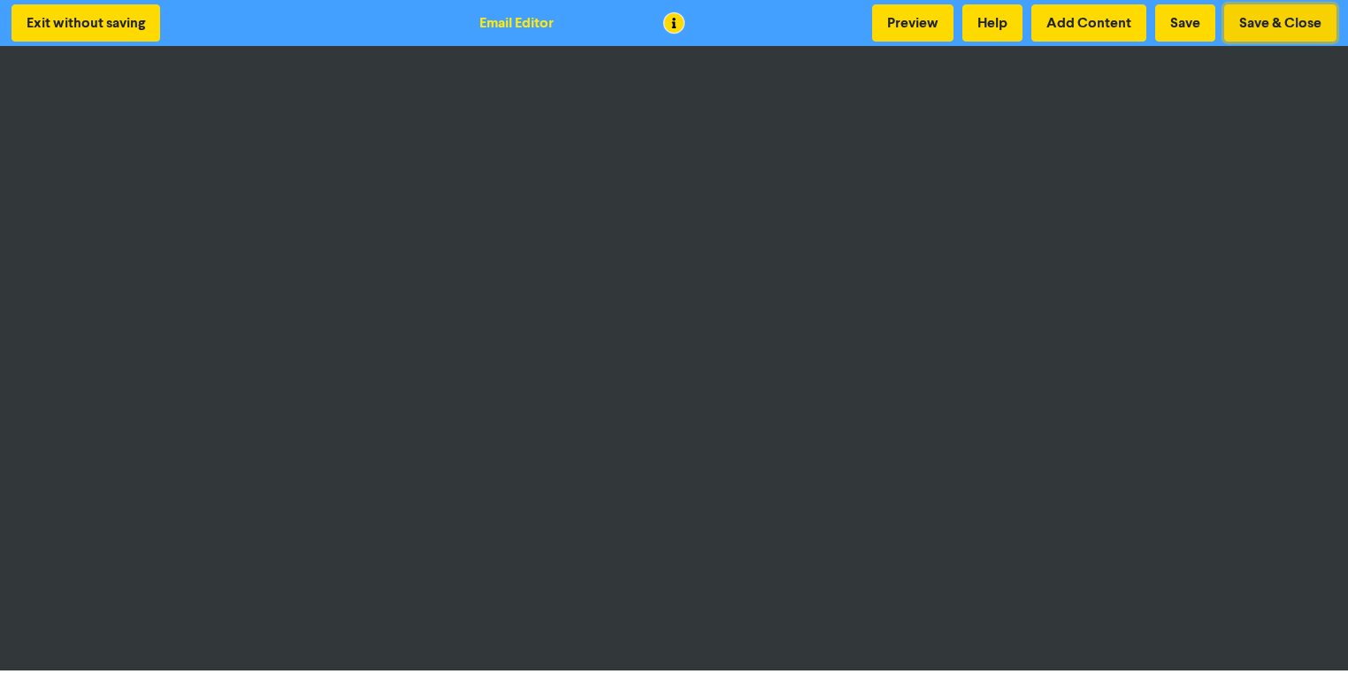
click at [1270, 25] on button "Save & Close" at bounding box center [1280, 22] width 112 height 37
